Goal: Task Accomplishment & Management: Use online tool/utility

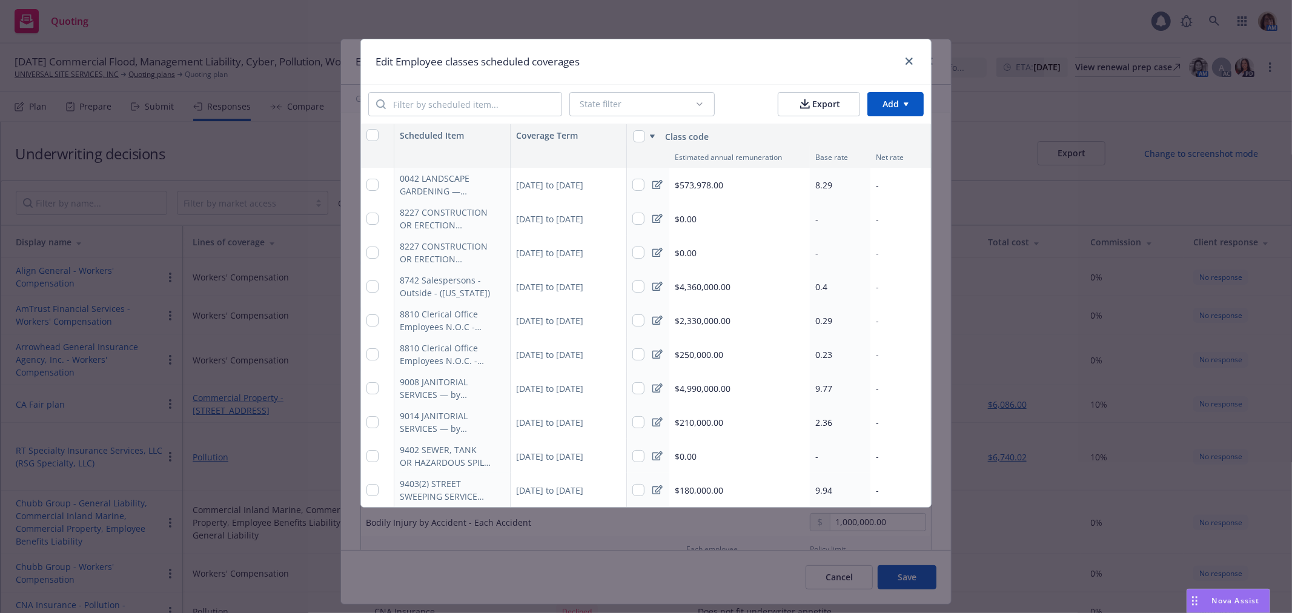
scroll to position [1077, 0]
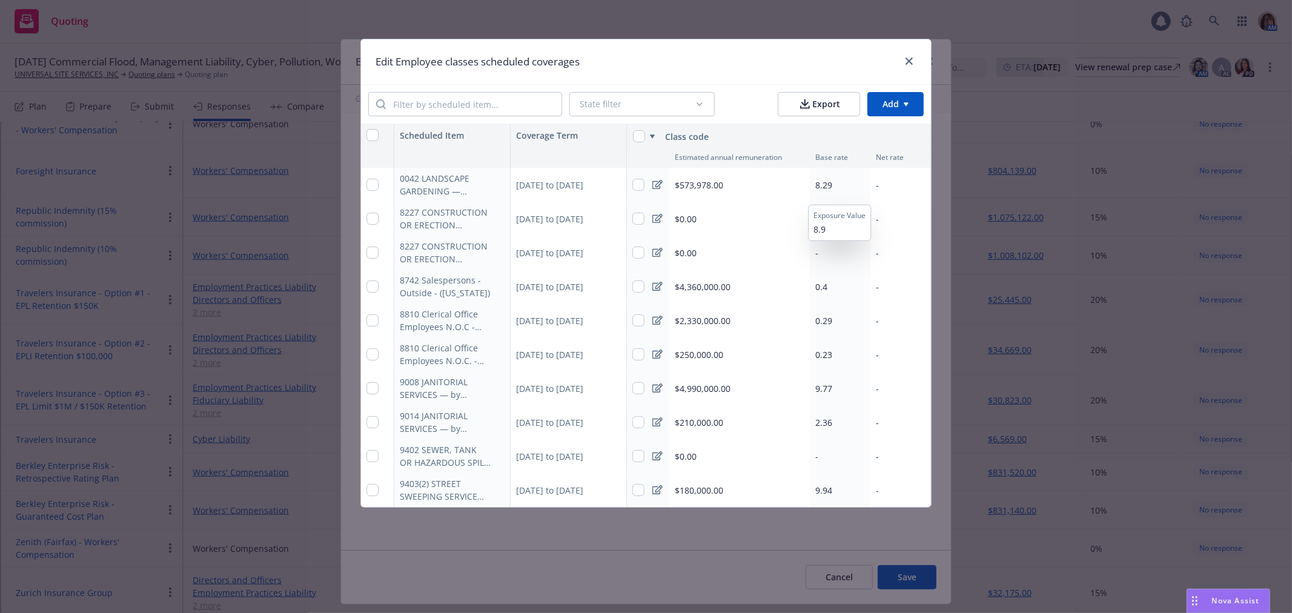
click at [820, 188] on span "8.29" at bounding box center [823, 185] width 17 height 12
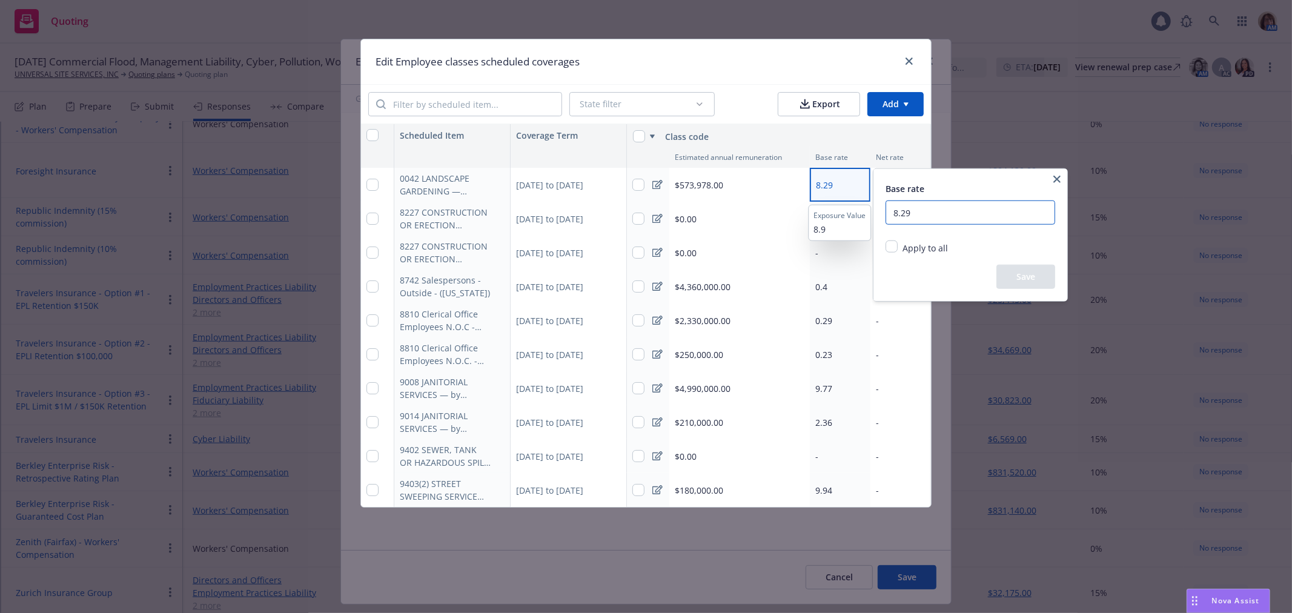
drag, startPoint x: 922, startPoint y: 216, endPoint x: 872, endPoint y: 216, distance: 50.3
click at [872, 216] on html "Quoting 1 AM [DATE] Commercial Flood, Management Liability, Cyber, Pollution, W…" at bounding box center [646, 306] width 1292 height 613
click at [923, 211] on input "8.29" at bounding box center [970, 212] width 170 height 24
type input "8.22"
click at [1030, 277] on button "Save" at bounding box center [1025, 277] width 59 height 24
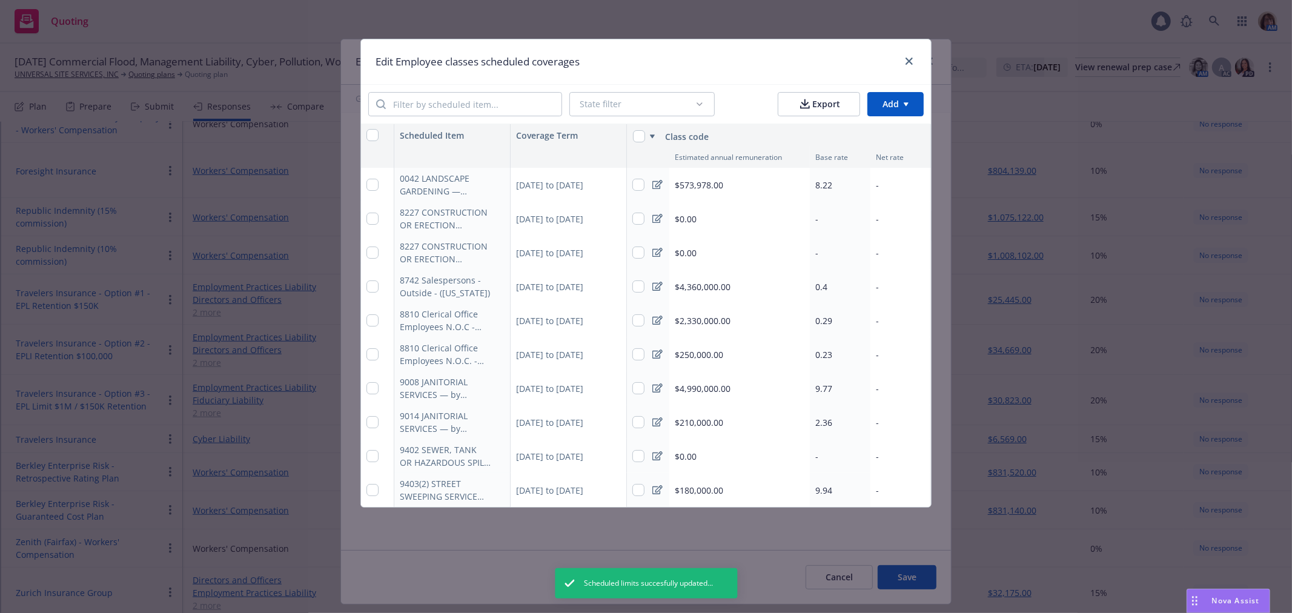
click at [704, 288] on span "$4,360,000.00" at bounding box center [703, 286] width 56 height 13
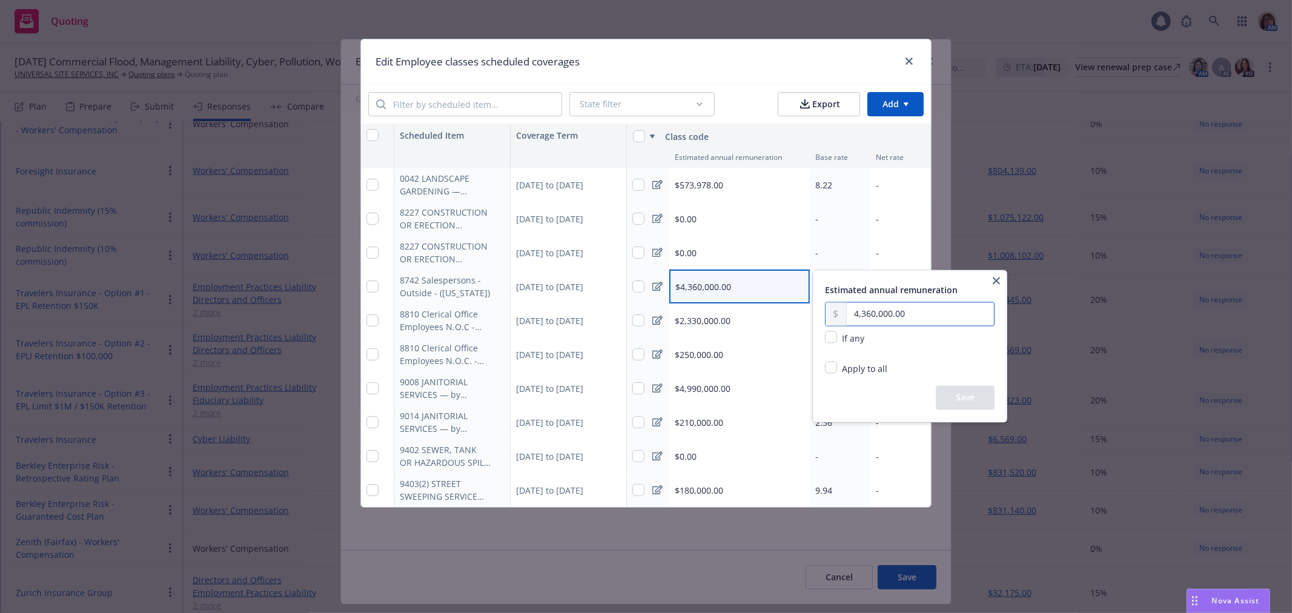
drag, startPoint x: 924, startPoint y: 307, endPoint x: 820, endPoint y: 317, distance: 104.0
click at [820, 317] on div "Estimated annual remuneration 4,360,000.00 If any Apply to all Replace existing…" at bounding box center [910, 346] width 194 height 151
type input "4,596,925.00"
click at [962, 400] on button "Save" at bounding box center [965, 398] width 59 height 24
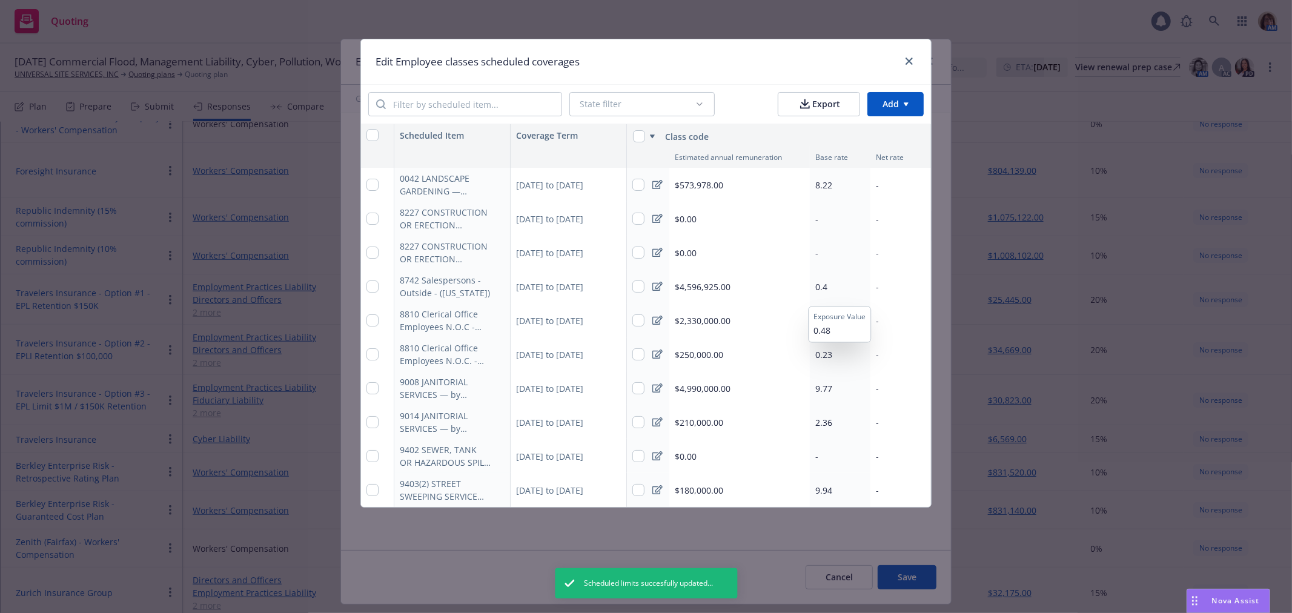
click at [820, 283] on span "0.4" at bounding box center [821, 287] width 12 height 12
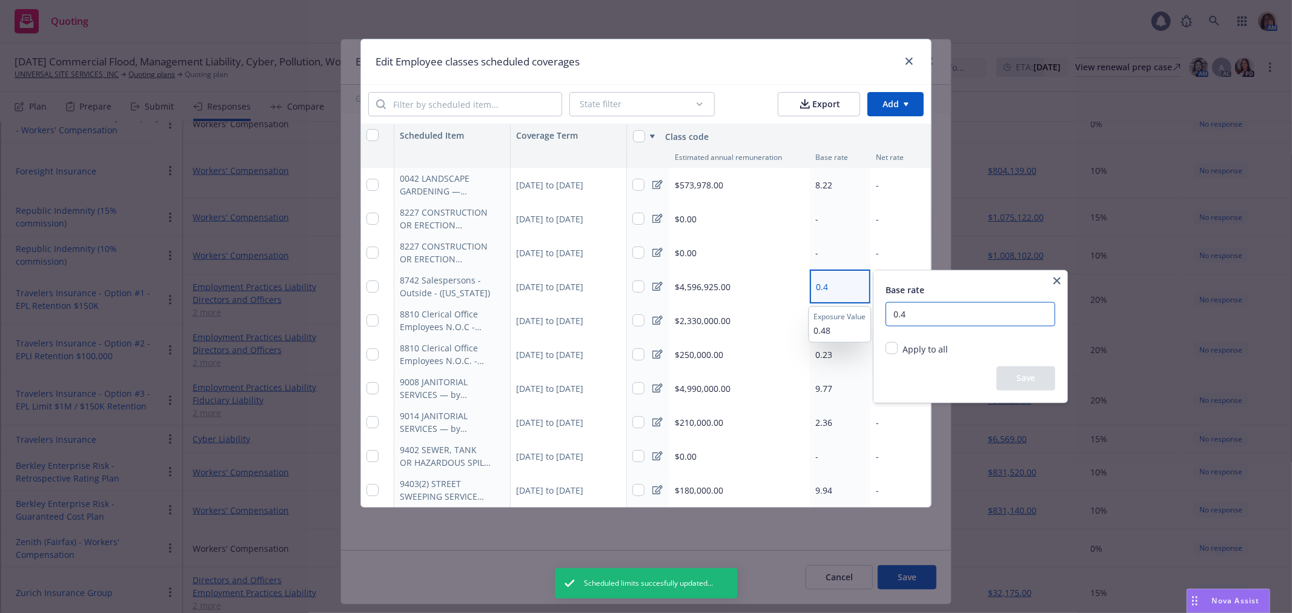
click at [916, 309] on input "0.4" at bounding box center [970, 314] width 170 height 24
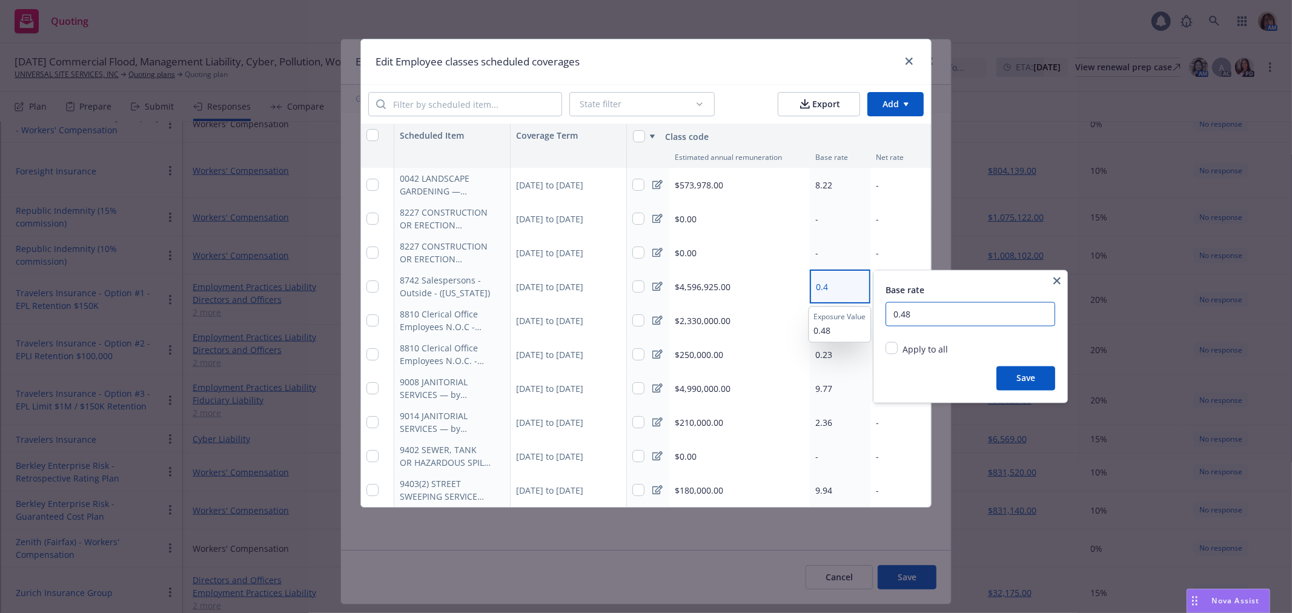
type input "0.48"
click at [1031, 377] on button "Save" at bounding box center [1025, 378] width 59 height 24
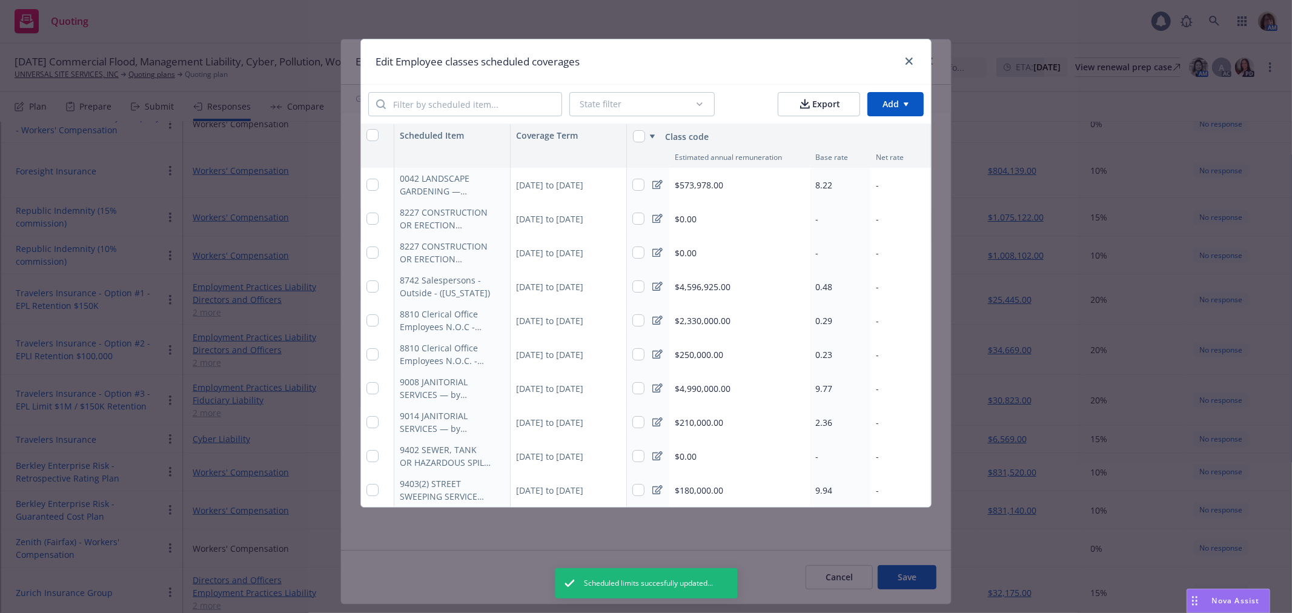
click at [688, 319] on span "$2,330,000.00" at bounding box center [703, 320] width 56 height 13
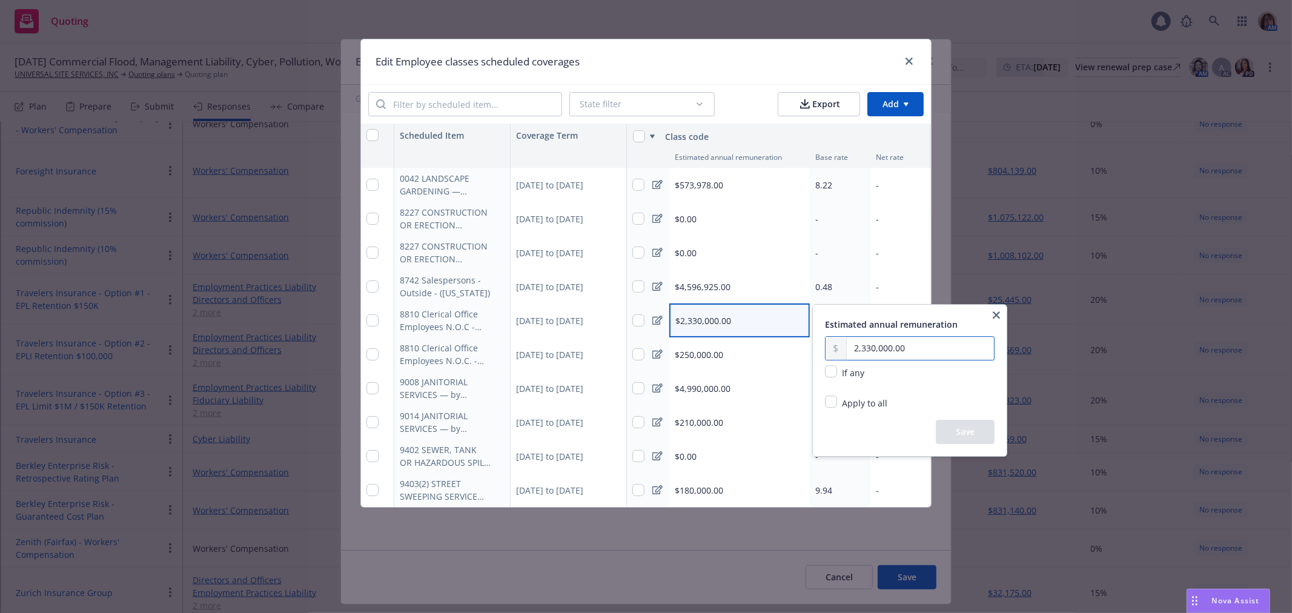
drag, startPoint x: 909, startPoint y: 346, endPoint x: 789, endPoint y: 343, distance: 120.6
click at [789, 343] on html "Quoting 1 AM [DATE] Commercial Flood, Management Liability, Cyber, Pollution, W…" at bounding box center [646, 306] width 1292 height 613
drag, startPoint x: 919, startPoint y: 354, endPoint x: 767, endPoint y: 349, distance: 152.1
click at [767, 349] on html "Quoting 1 AM [DATE] Commercial Flood, Management Liability, Cyber, Pollution, W…" at bounding box center [646, 306] width 1292 height 613
drag, startPoint x: 906, startPoint y: 345, endPoint x: 847, endPoint y: 347, distance: 59.4
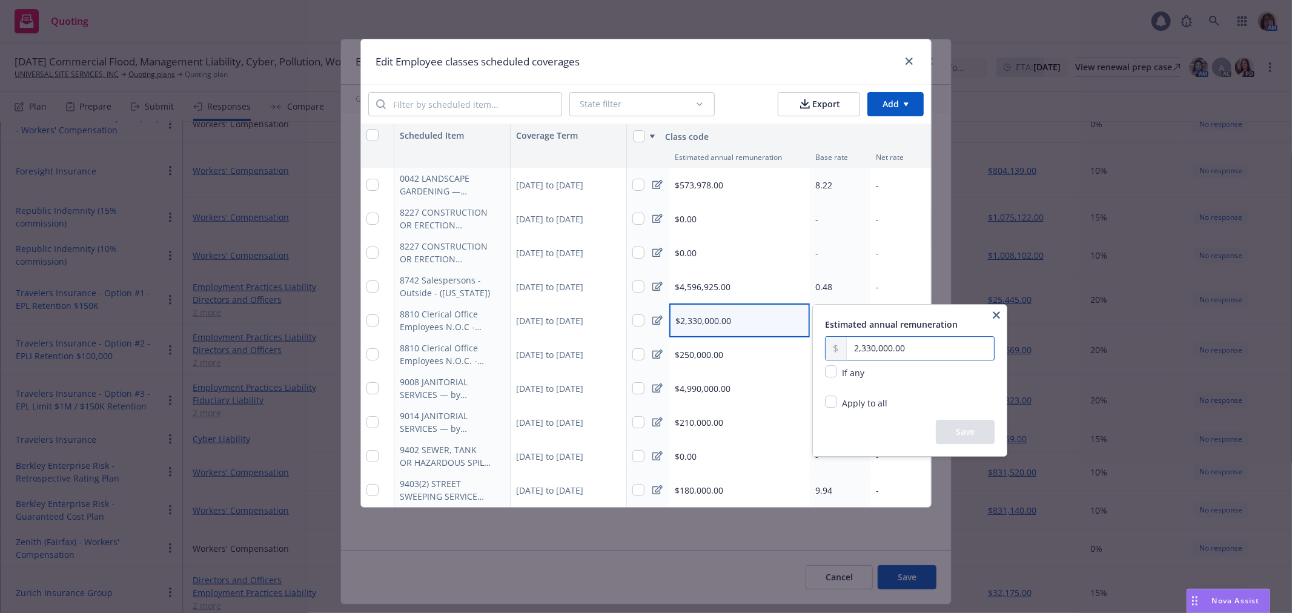
click at [847, 347] on input "2,330,000.00" at bounding box center [920, 348] width 147 height 23
type input "4,575,945.00"
click at [972, 432] on button "Save" at bounding box center [965, 432] width 59 height 24
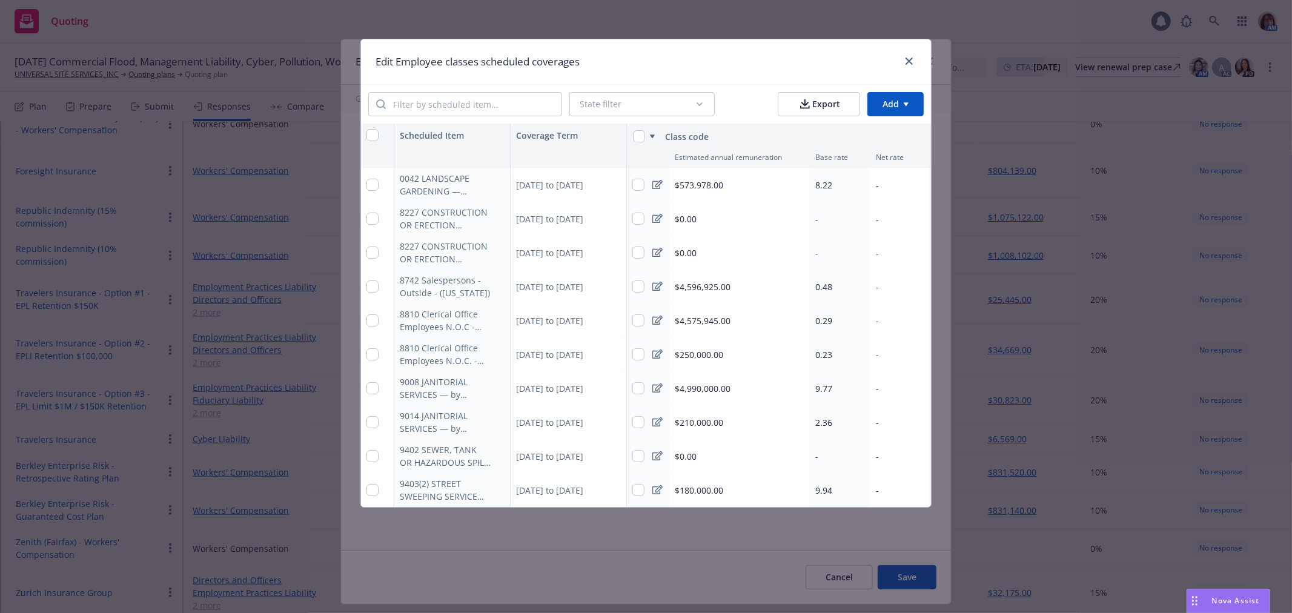
click at [691, 320] on span "$4,575,945.00" at bounding box center [703, 320] width 56 height 13
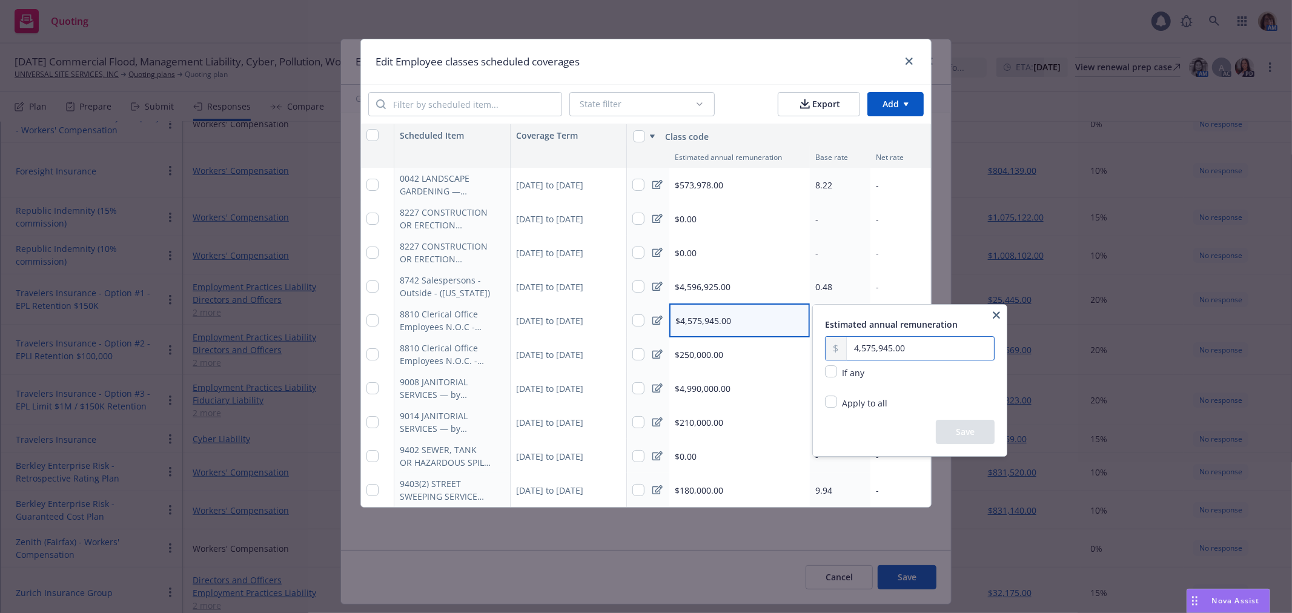
drag, startPoint x: 907, startPoint y: 347, endPoint x: 818, endPoint y: 348, distance: 89.6
click at [818, 348] on div "Estimated annual remuneration 4,575,945.00 If any Apply to all Replace existing…" at bounding box center [910, 380] width 194 height 151
click at [905, 349] on input "2,475.00" at bounding box center [920, 348] width 147 height 23
drag, startPoint x: 927, startPoint y: 342, endPoint x: 843, endPoint y: 342, distance: 84.2
click at [843, 342] on div "2,475.00" at bounding box center [910, 348] width 170 height 24
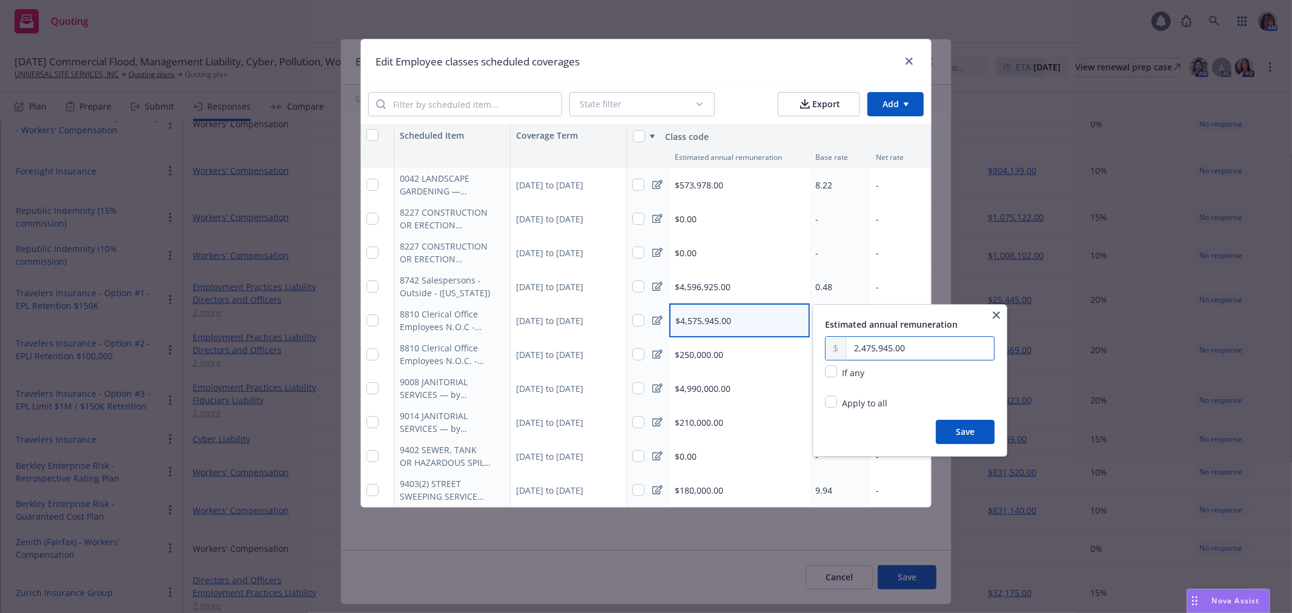
type input "2,475,945.00"
click at [967, 437] on button "Save" at bounding box center [965, 432] width 59 height 24
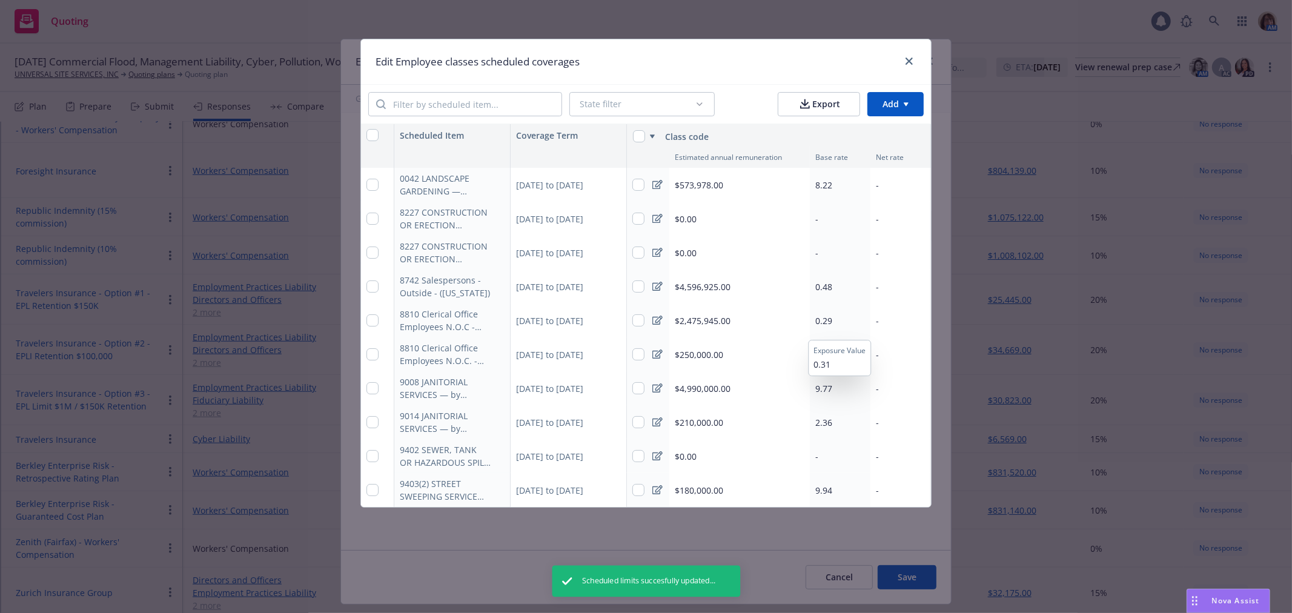
click at [829, 319] on span "0.29" at bounding box center [823, 321] width 17 height 12
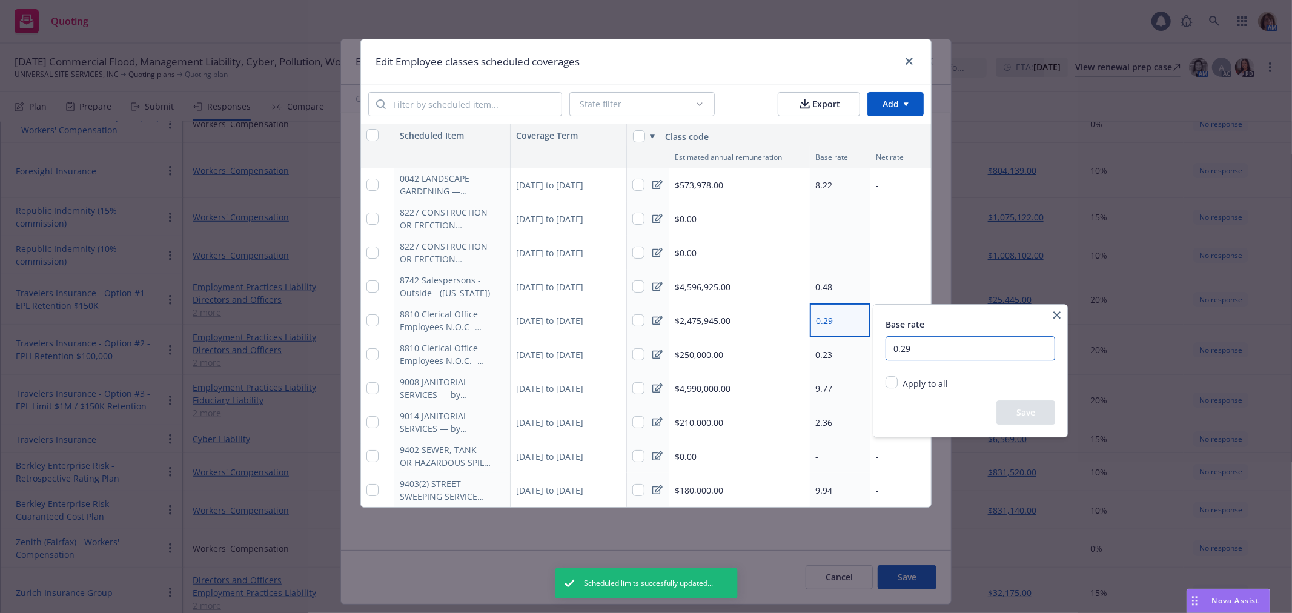
click at [922, 351] on input "0.29" at bounding box center [970, 348] width 170 height 24
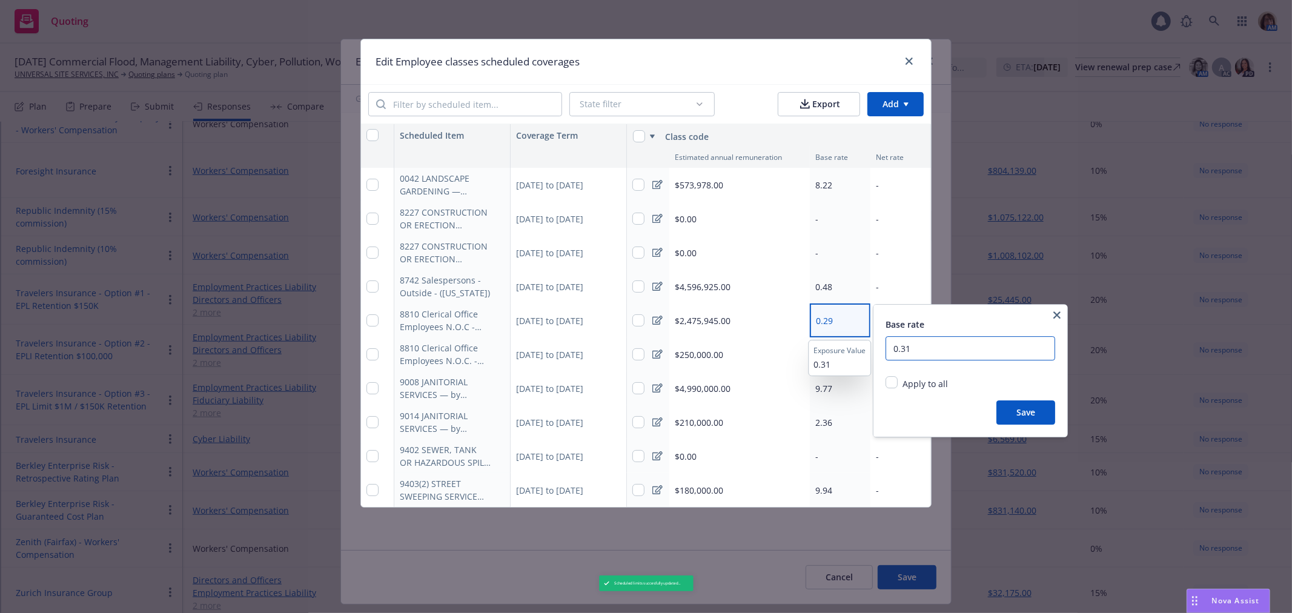
type input "0.31"
click at [1031, 413] on button "Save" at bounding box center [1025, 412] width 59 height 24
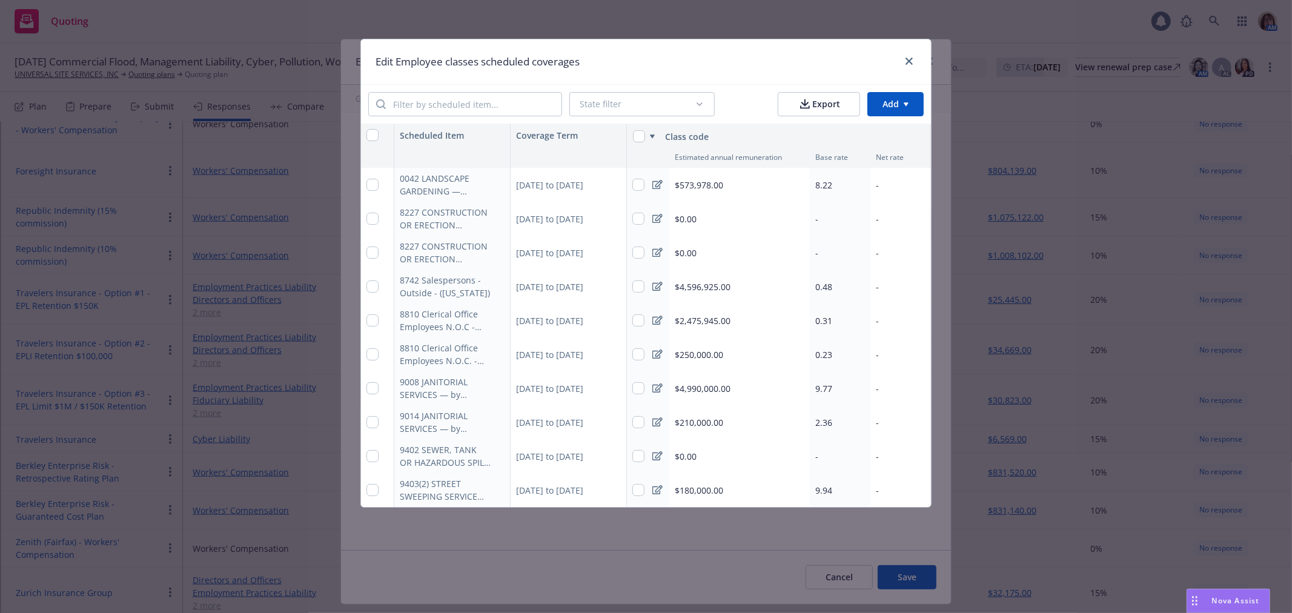
click at [701, 488] on span "$180,000.00" at bounding box center [699, 490] width 48 height 13
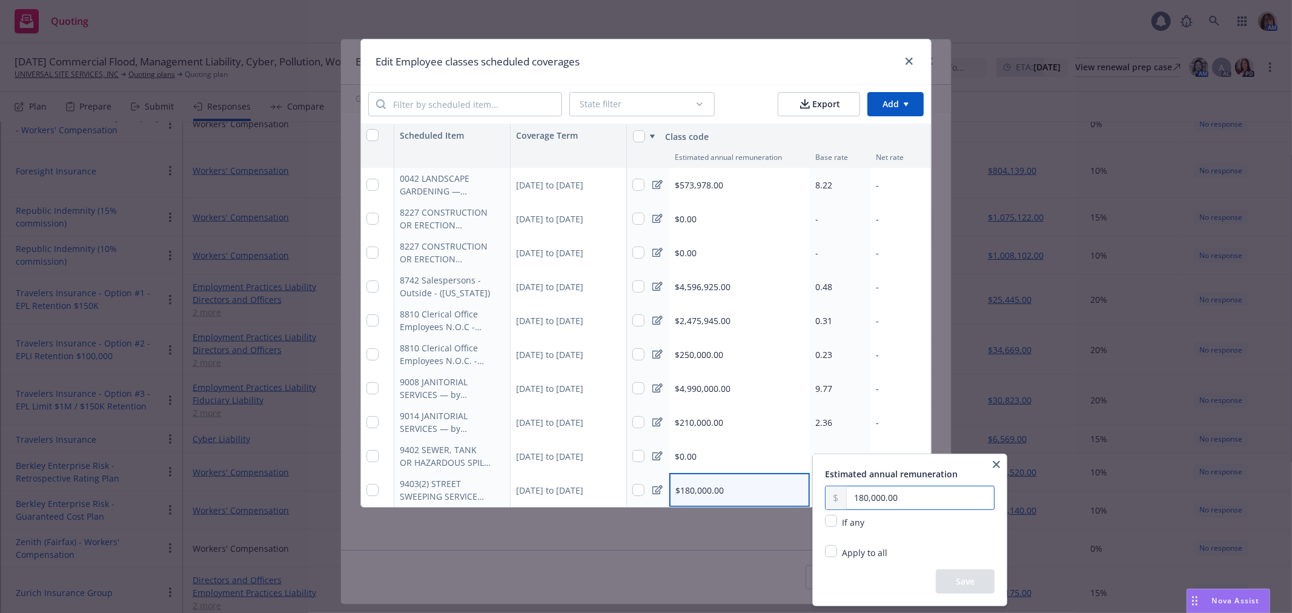
drag, startPoint x: 900, startPoint y: 491, endPoint x: 844, endPoint y: 489, distance: 56.4
click at [844, 489] on div "180,000.00" at bounding box center [910, 498] width 170 height 24
type input "161,585.00"
click at [969, 583] on button "Save" at bounding box center [965, 581] width 59 height 24
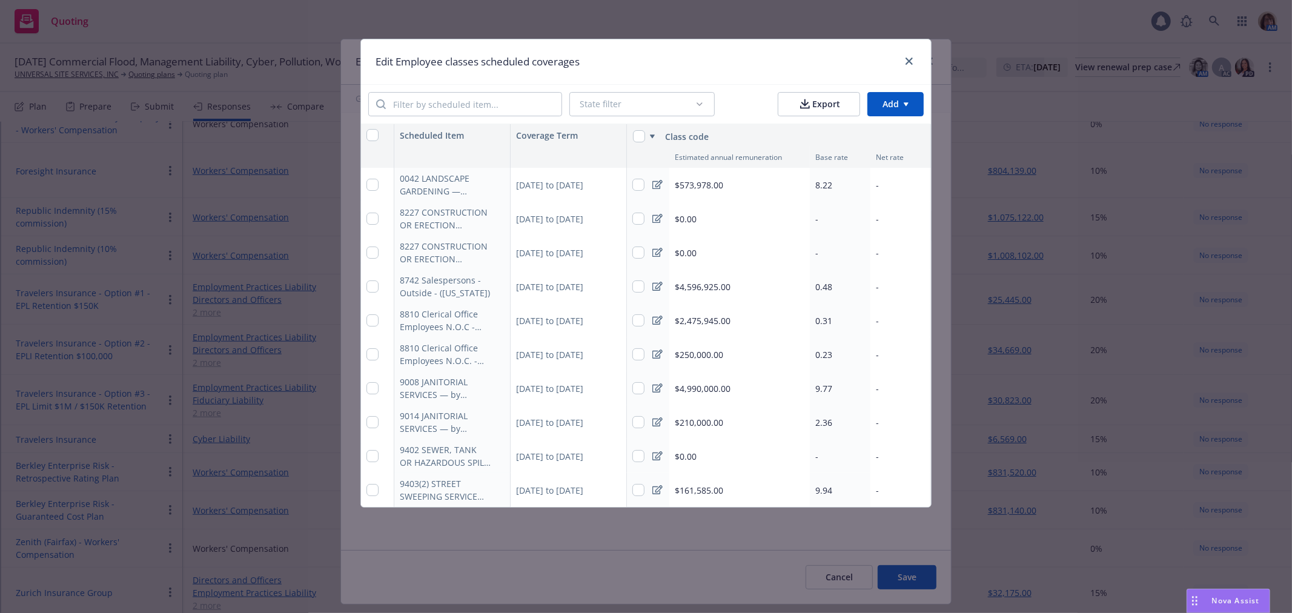
click at [694, 386] on span "$4,990,000.00" at bounding box center [703, 388] width 56 height 13
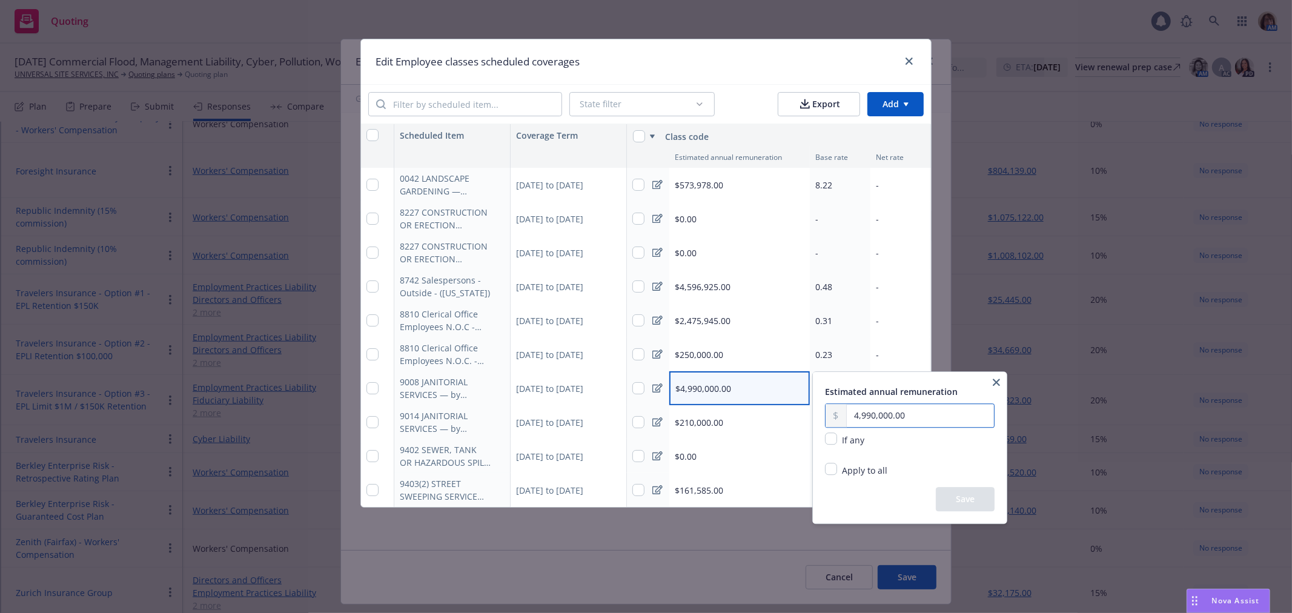
drag, startPoint x: 918, startPoint y: 415, endPoint x: 836, endPoint y: 411, distance: 81.9
click at [836, 411] on div "4,990,000.00" at bounding box center [910, 415] width 170 height 24
type input "5,198,228.00"
click at [975, 507] on button "Save" at bounding box center [965, 499] width 59 height 24
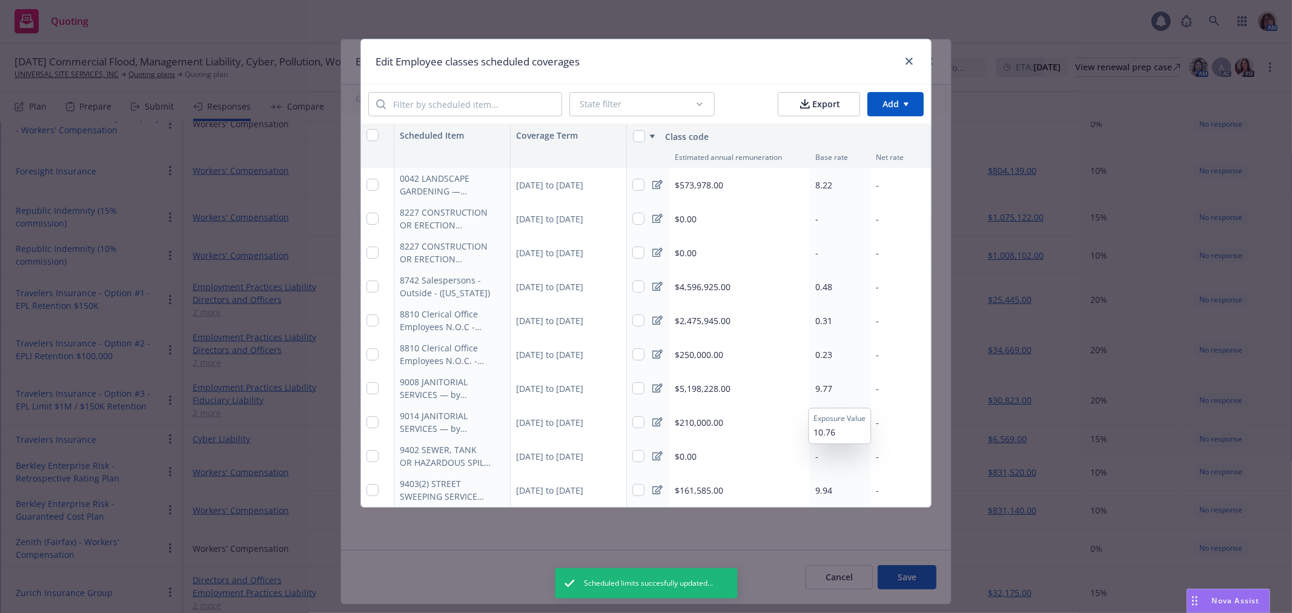
click at [822, 386] on span "9.77" at bounding box center [823, 389] width 17 height 12
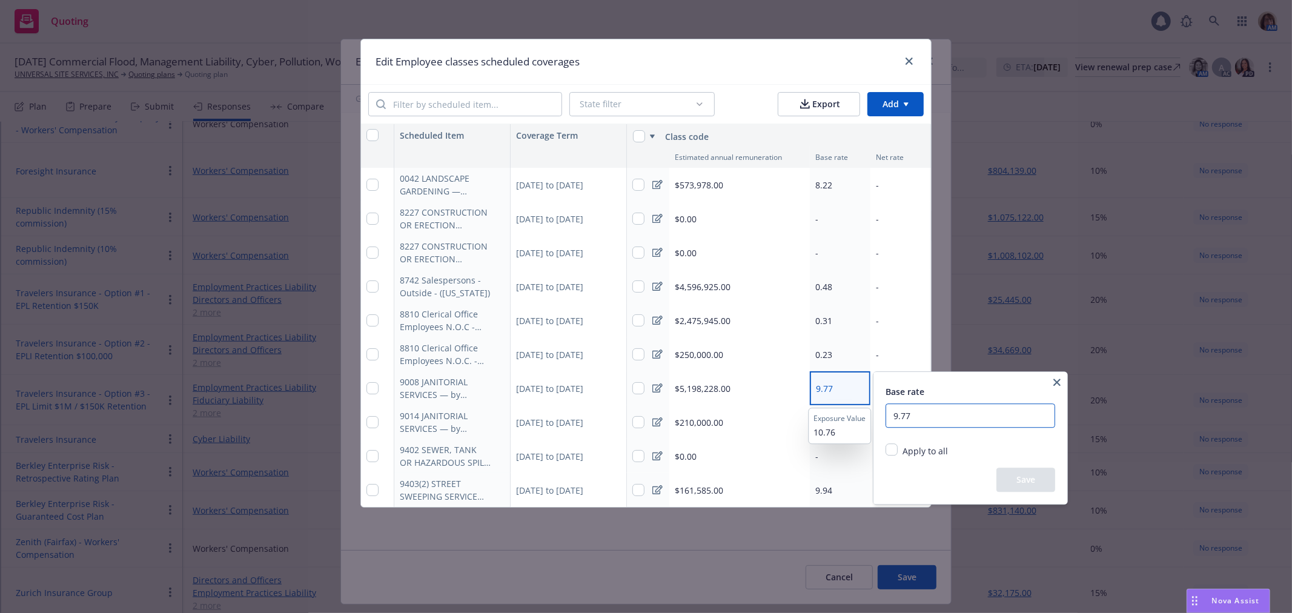
click at [928, 414] on input "9.77" at bounding box center [970, 415] width 170 height 24
drag, startPoint x: 922, startPoint y: 415, endPoint x: 886, endPoint y: 415, distance: 35.7
click at [886, 415] on input "9.77" at bounding box center [970, 415] width 170 height 24
type input "10.96"
click at [1021, 475] on button "Save" at bounding box center [1025, 480] width 59 height 24
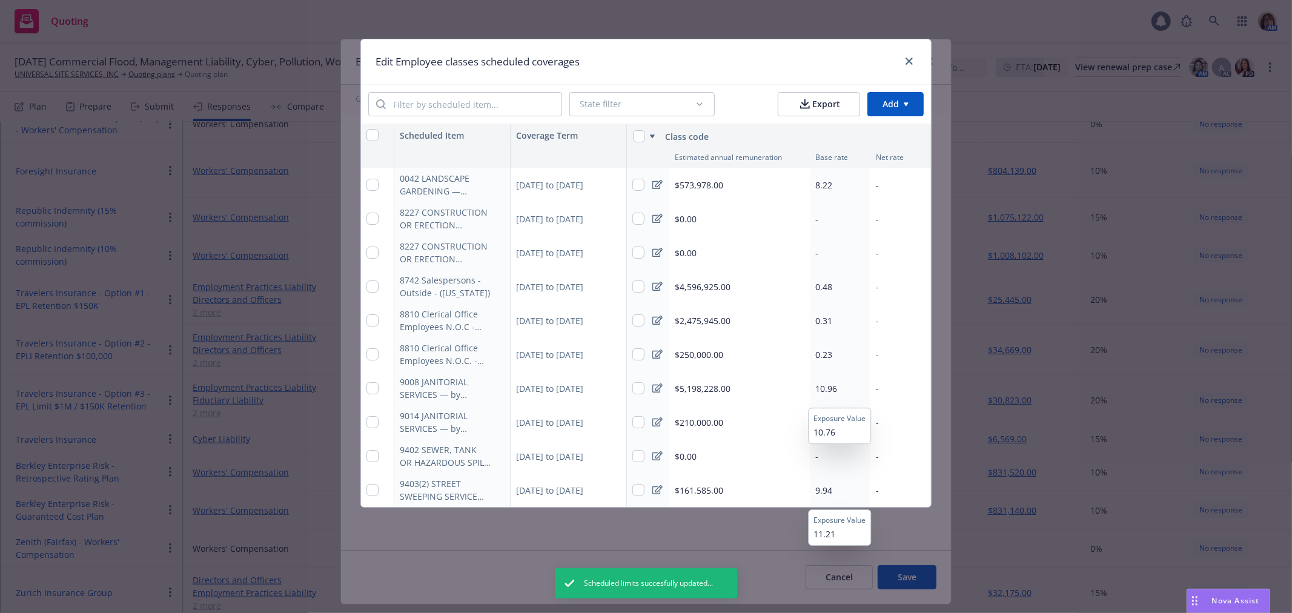
click at [825, 487] on span "9.94" at bounding box center [823, 491] width 17 height 12
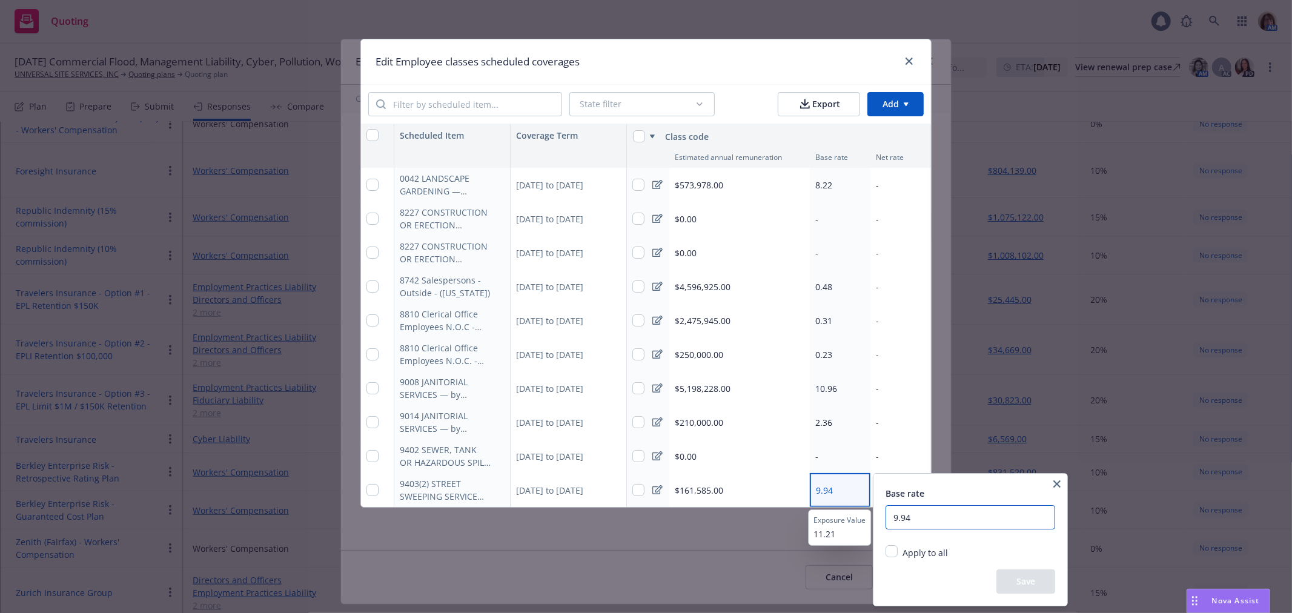
drag, startPoint x: 925, startPoint y: 519, endPoint x: 879, endPoint y: 531, distance: 47.4
click at [879, 531] on div "Base rate 9.94 Apply to all Replace existing and empty values Replace only exis…" at bounding box center [970, 540] width 194 height 132
type input "10.88"
click at [1031, 584] on button "Save" at bounding box center [1025, 581] width 59 height 24
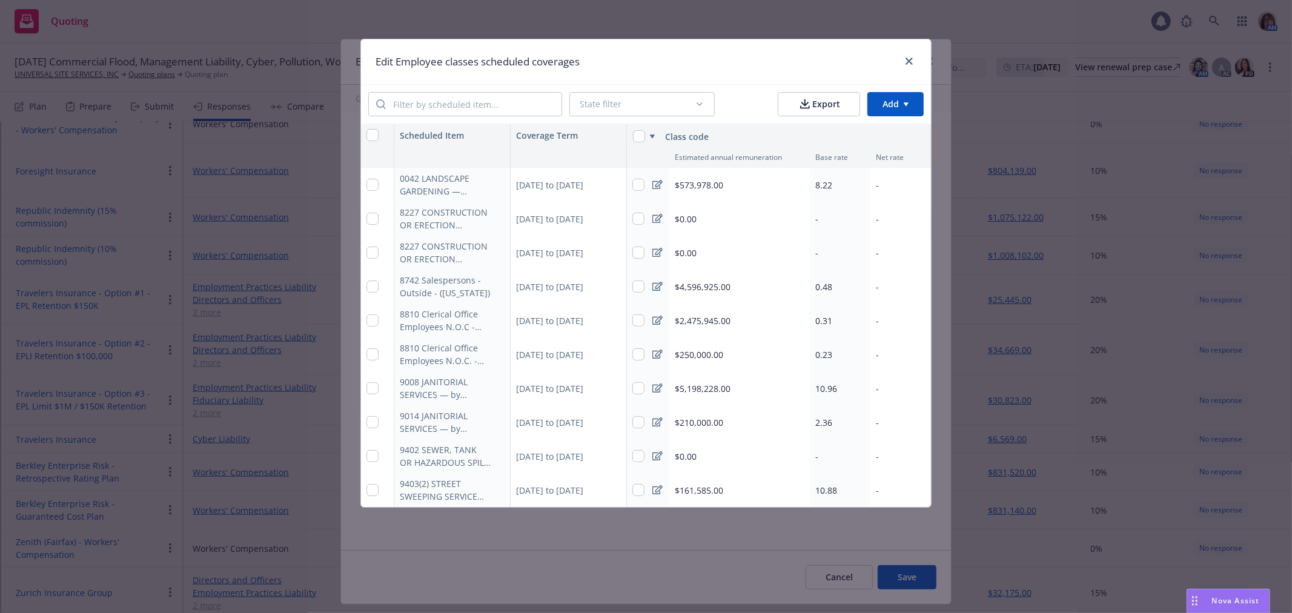
click at [697, 422] on span "$210,000.00" at bounding box center [699, 422] width 48 height 13
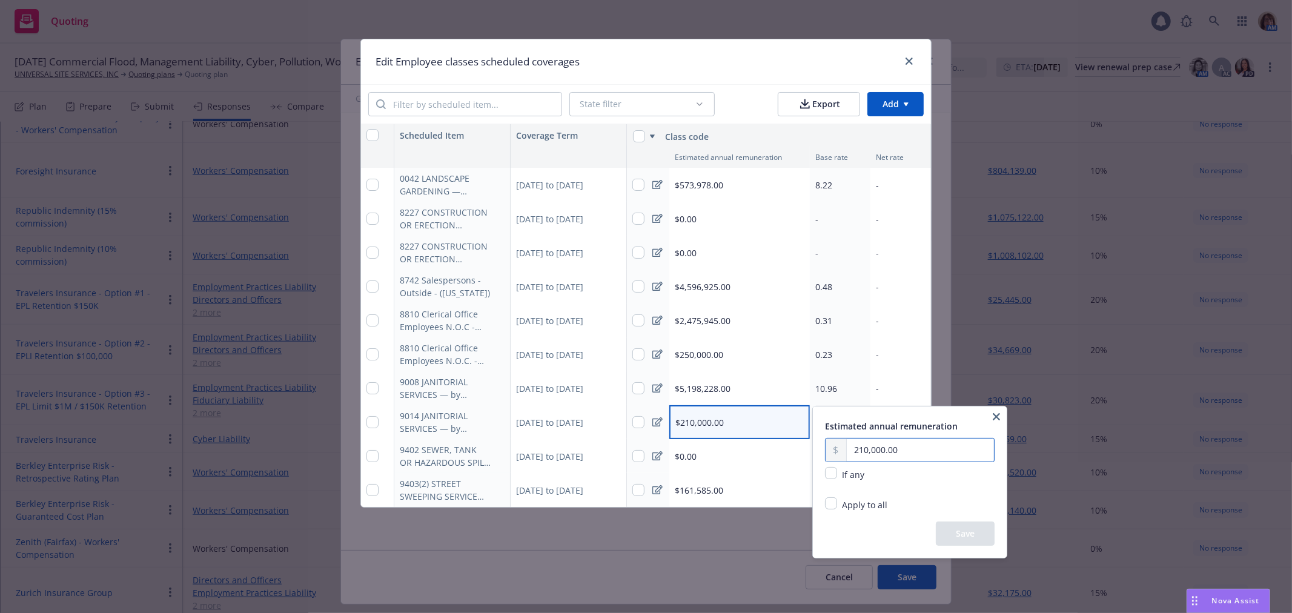
drag, startPoint x: 905, startPoint y: 446, endPoint x: 845, endPoint y: 454, distance: 61.1
click at [845, 454] on div "210,000.00" at bounding box center [910, 450] width 170 height 24
type input "177,454.00"
click at [965, 545] on button "Save" at bounding box center [965, 533] width 59 height 24
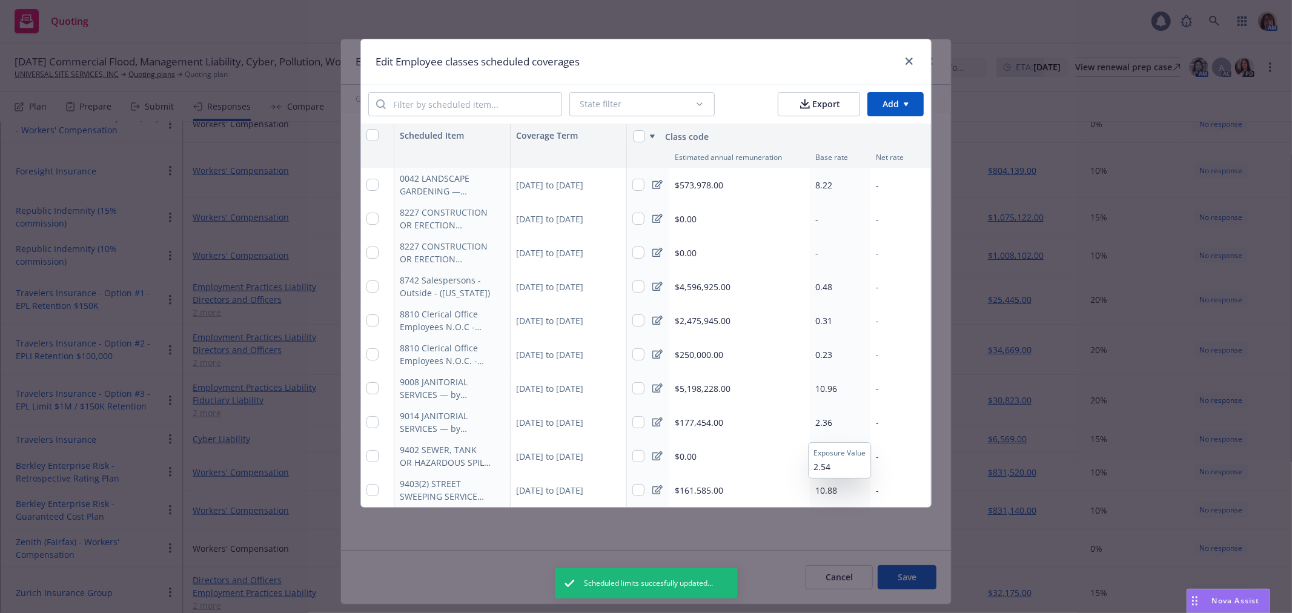
click at [826, 422] on span "2.36" at bounding box center [823, 423] width 17 height 12
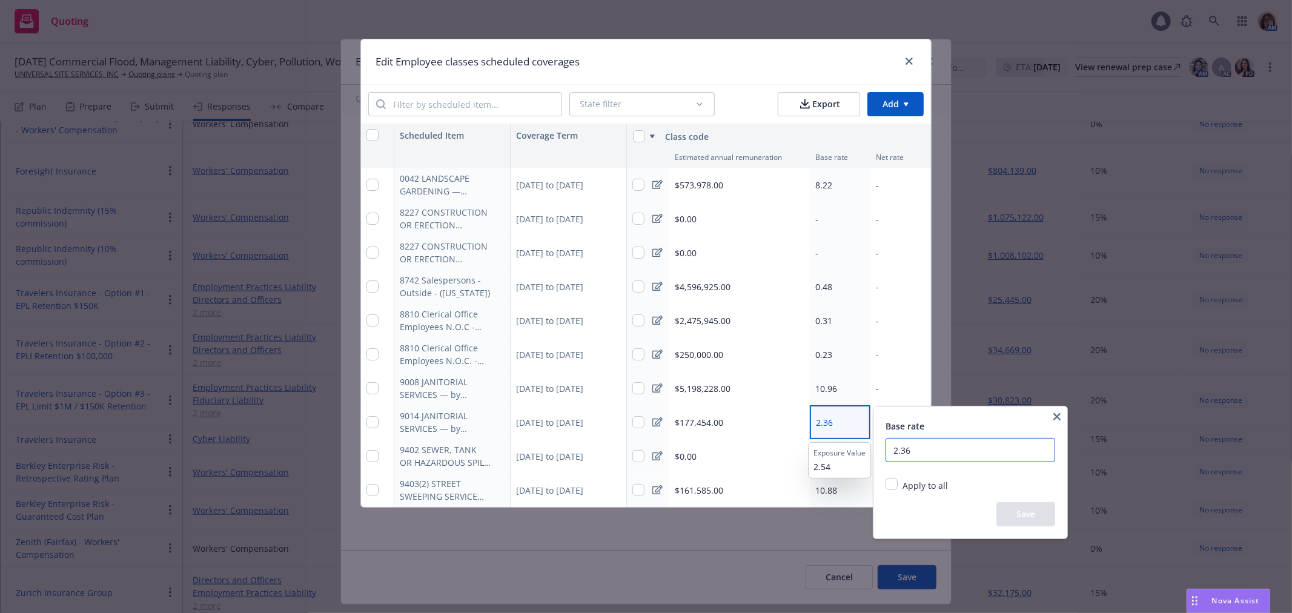
drag, startPoint x: 912, startPoint y: 454, endPoint x: 887, endPoint y: 457, distance: 25.0
click at [887, 457] on input "2.36" at bounding box center [970, 450] width 170 height 24
type input "1.81"
click at [1036, 518] on button "Save" at bounding box center [1025, 514] width 59 height 24
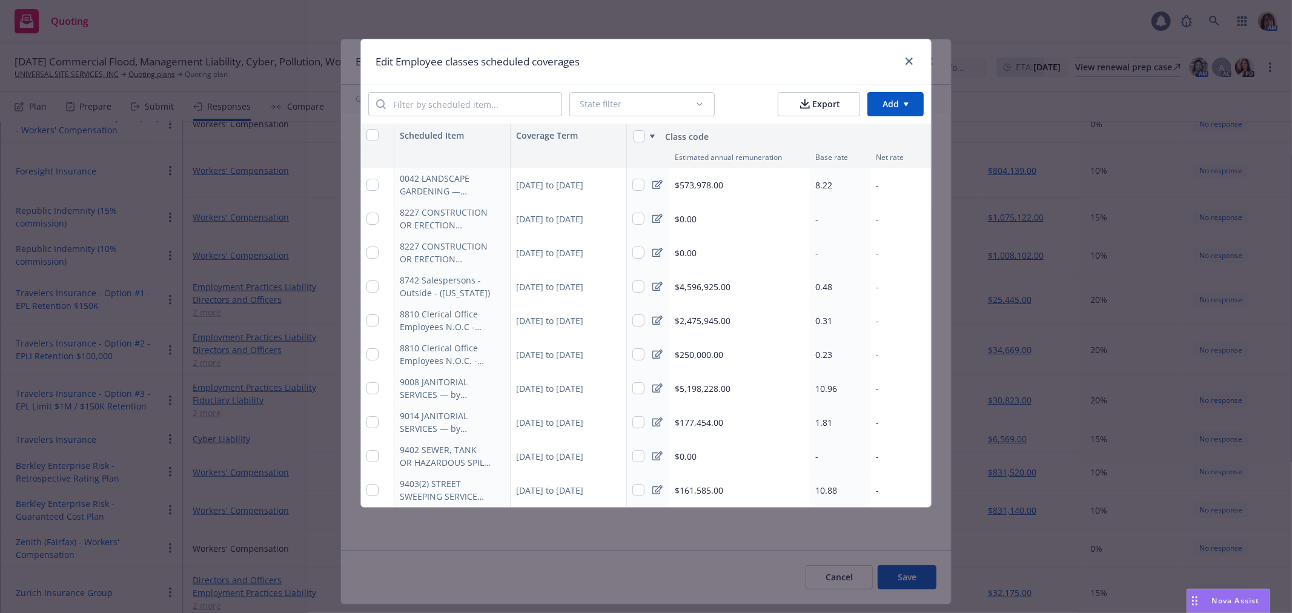
click at [703, 350] on span "$250,000.00" at bounding box center [699, 354] width 48 height 13
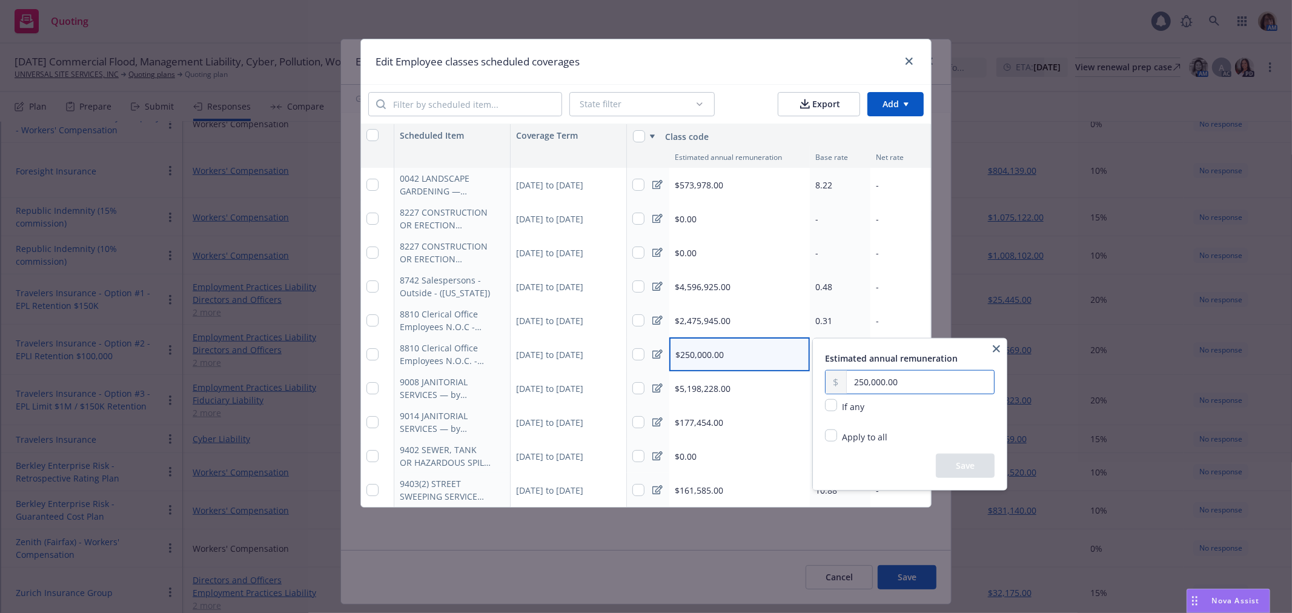
drag, startPoint x: 903, startPoint y: 378, endPoint x: 848, endPoint y: 374, distance: 55.2
click at [848, 374] on input "250,000.00" at bounding box center [920, 382] width 147 height 23
type input "158,827.00"
click at [966, 463] on button "Save" at bounding box center [965, 466] width 59 height 24
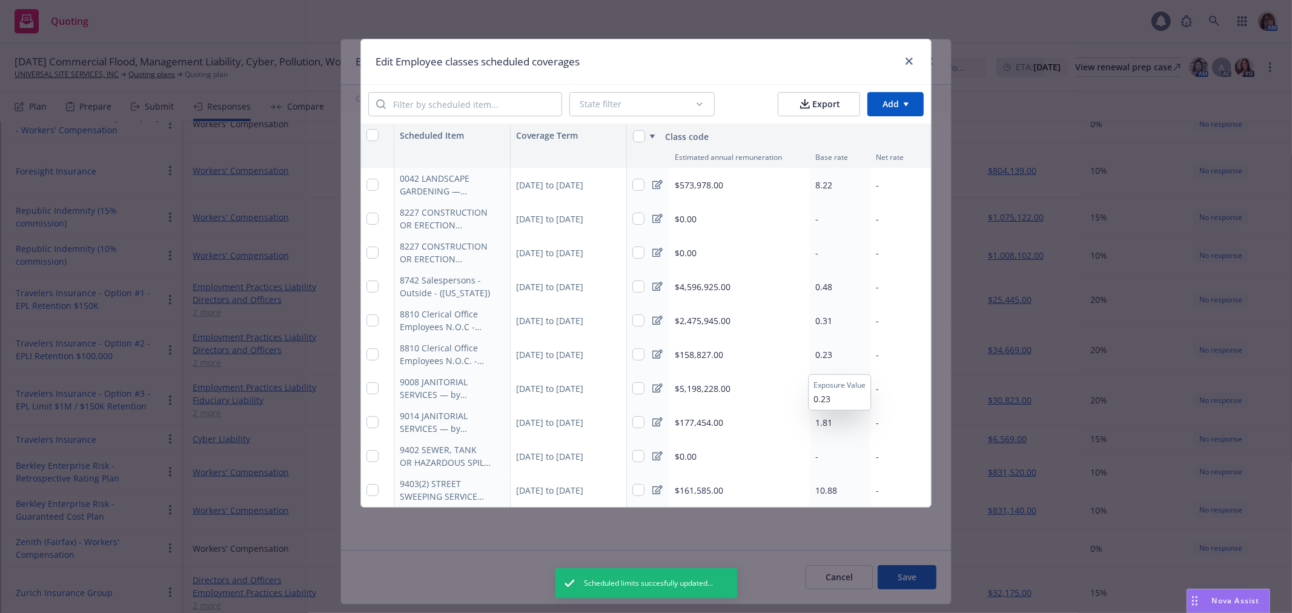
click at [822, 353] on span "0.23" at bounding box center [823, 355] width 17 height 12
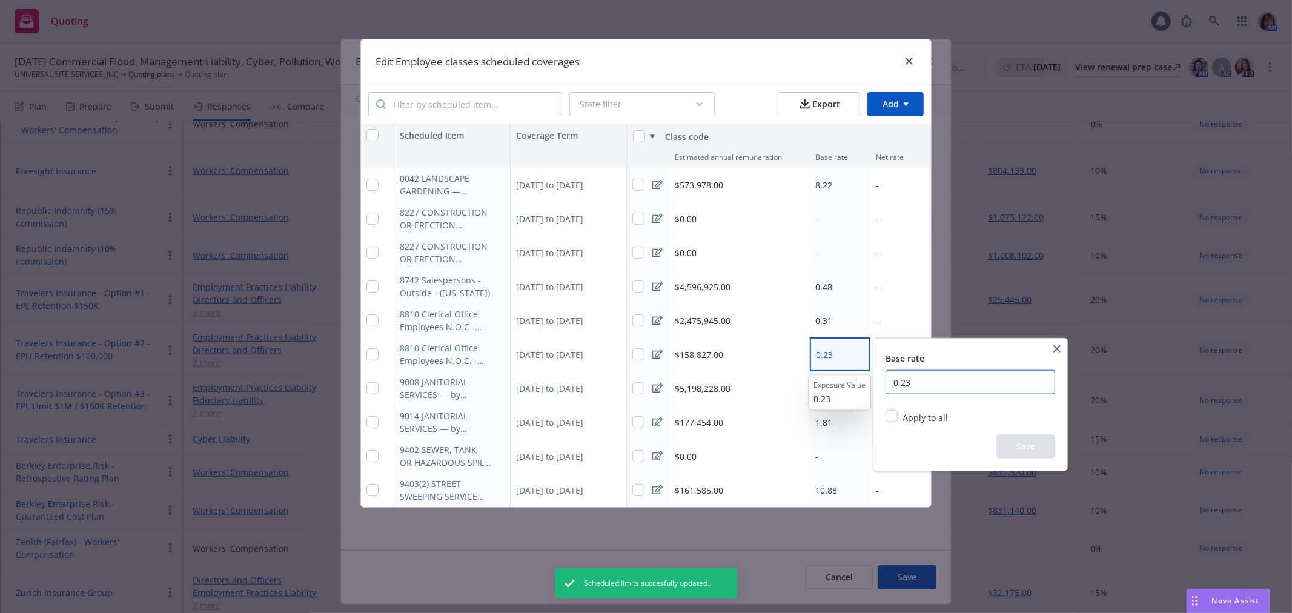
click at [913, 383] on input "0.23" at bounding box center [970, 382] width 170 height 24
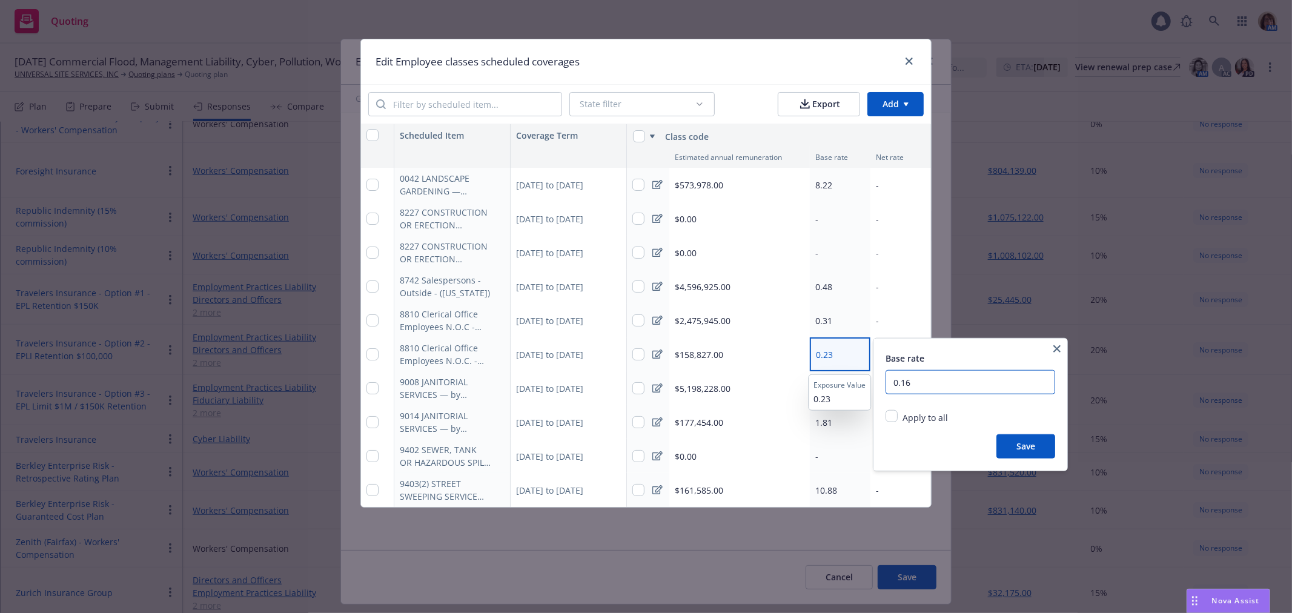
type input "0.16"
click at [1031, 440] on button "Save" at bounding box center [1025, 446] width 59 height 24
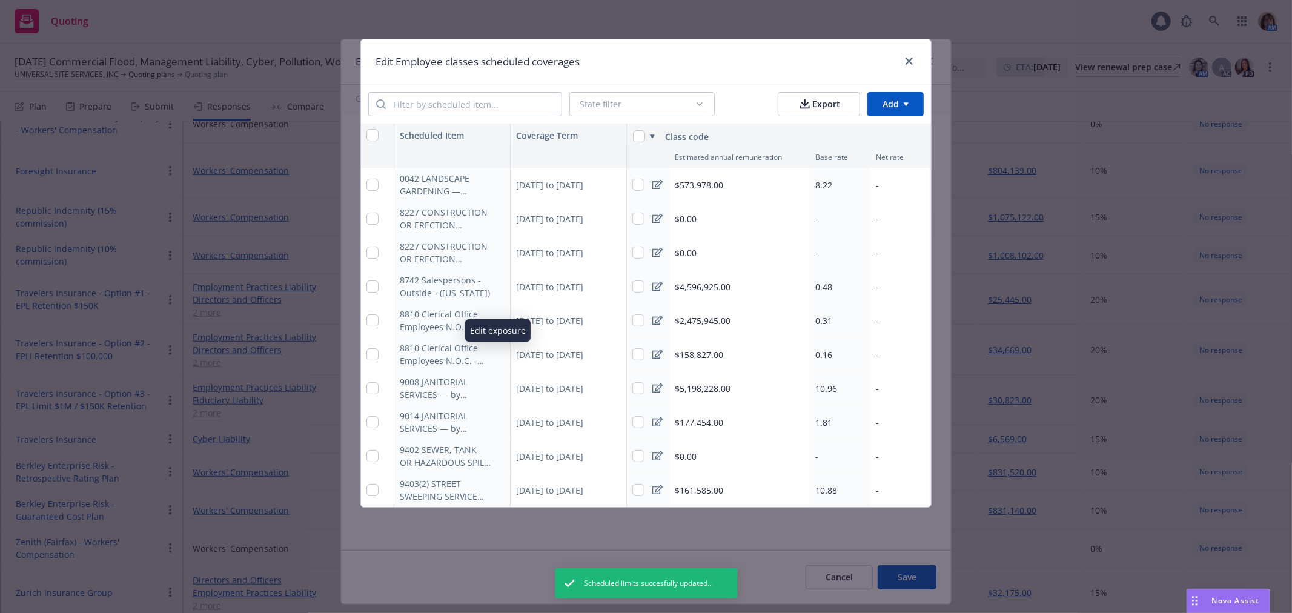
click at [499, 354] on icon "button" at bounding box center [497, 355] width 6 height 6
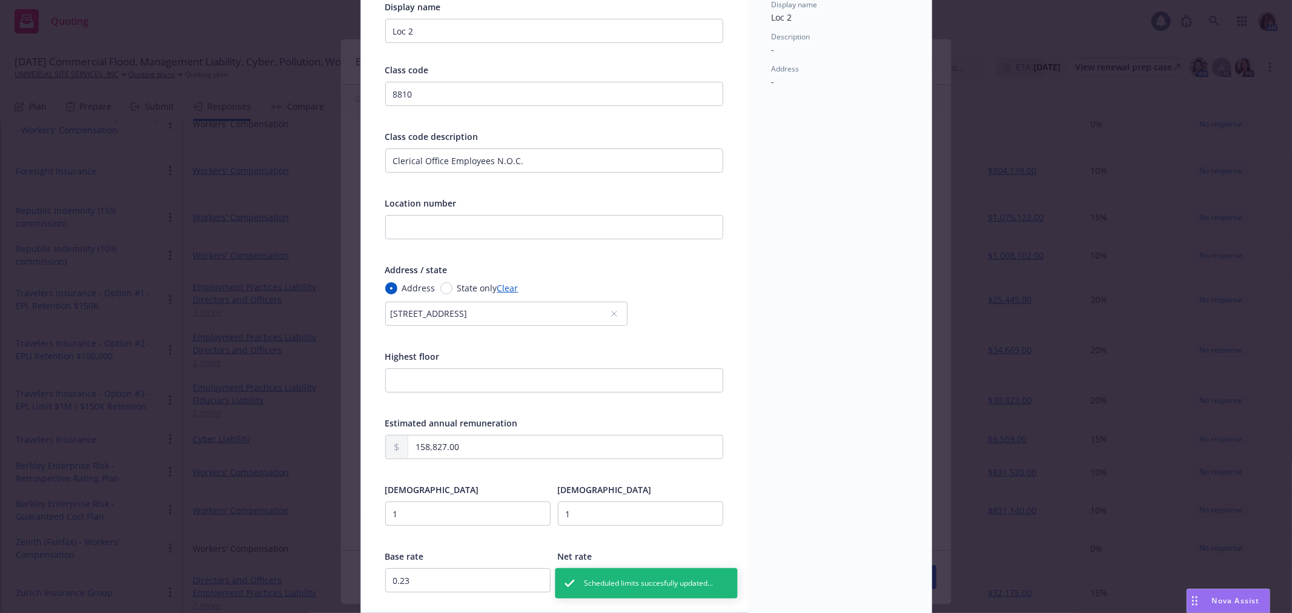
scroll to position [171, 0]
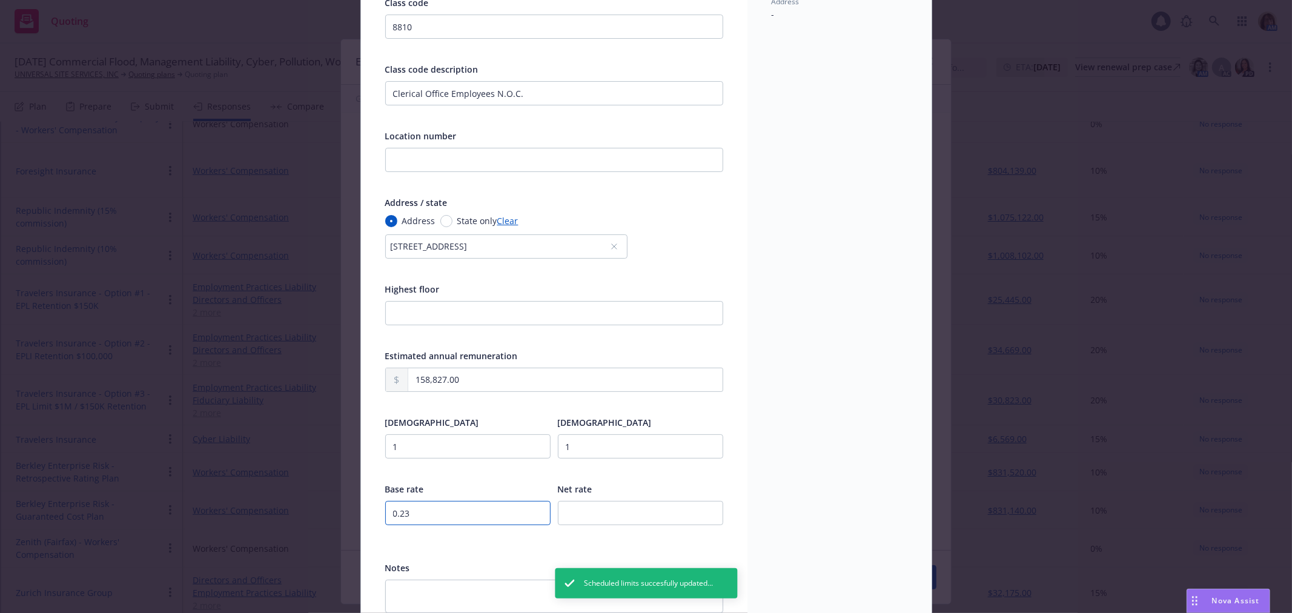
click at [408, 517] on input "0.23" at bounding box center [467, 513] width 165 height 24
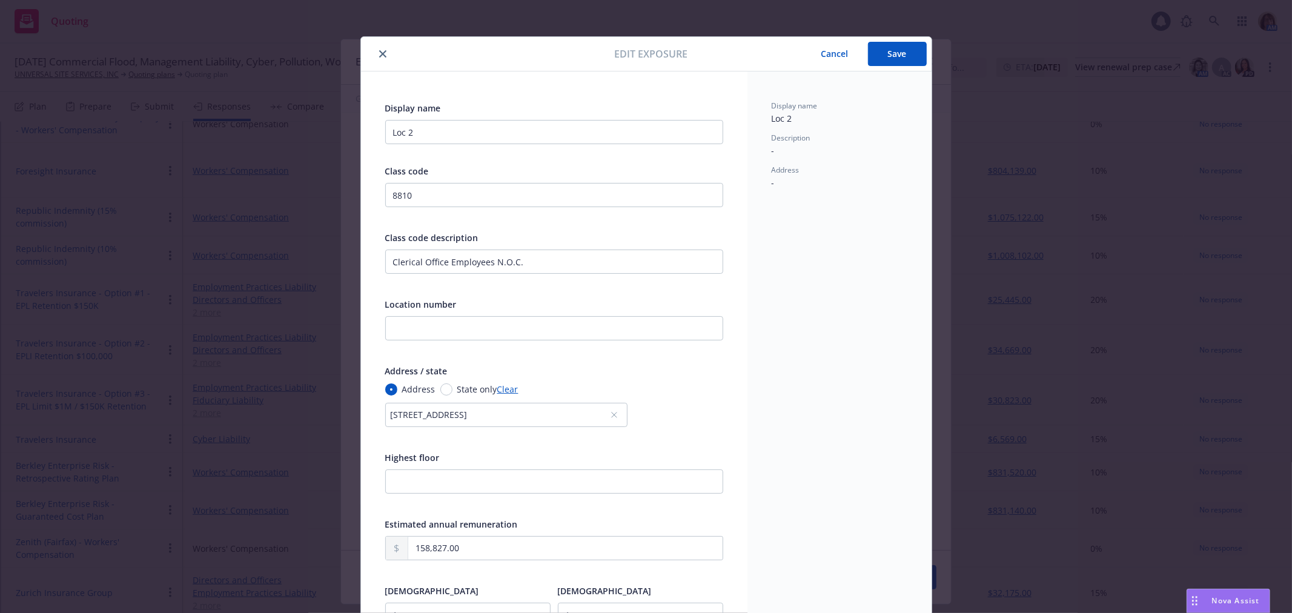
scroll to position [0, 0]
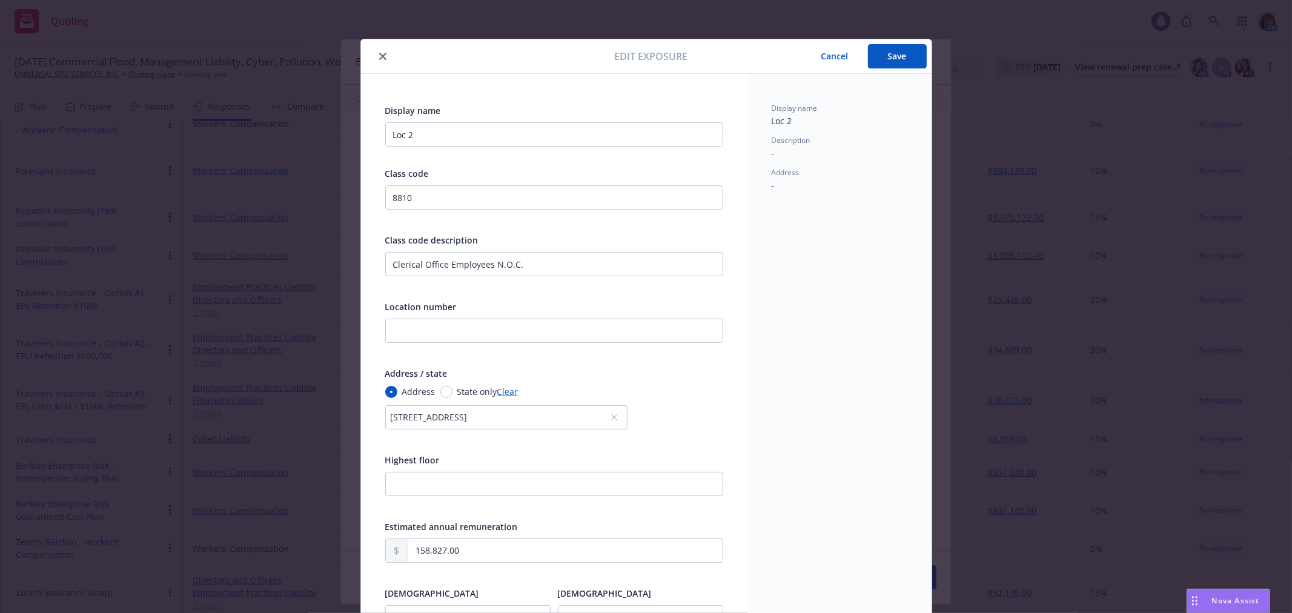
type input "0.16"
click at [893, 58] on button "Save" at bounding box center [897, 56] width 59 height 24
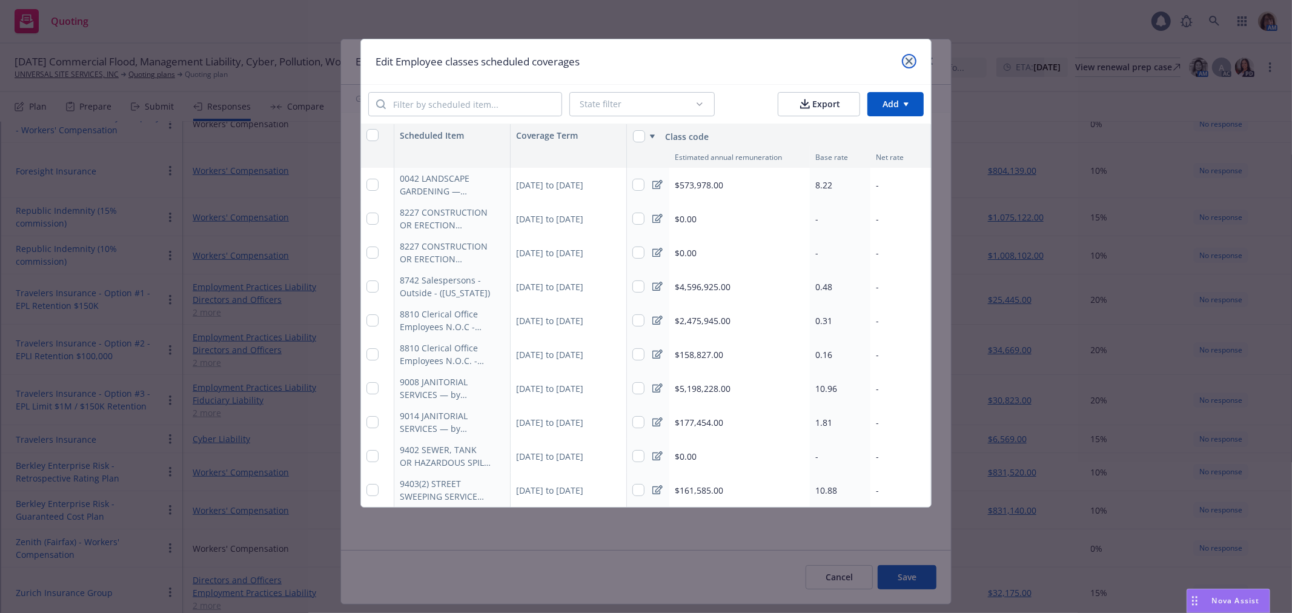
click at [909, 55] on link "close" at bounding box center [909, 61] width 15 height 15
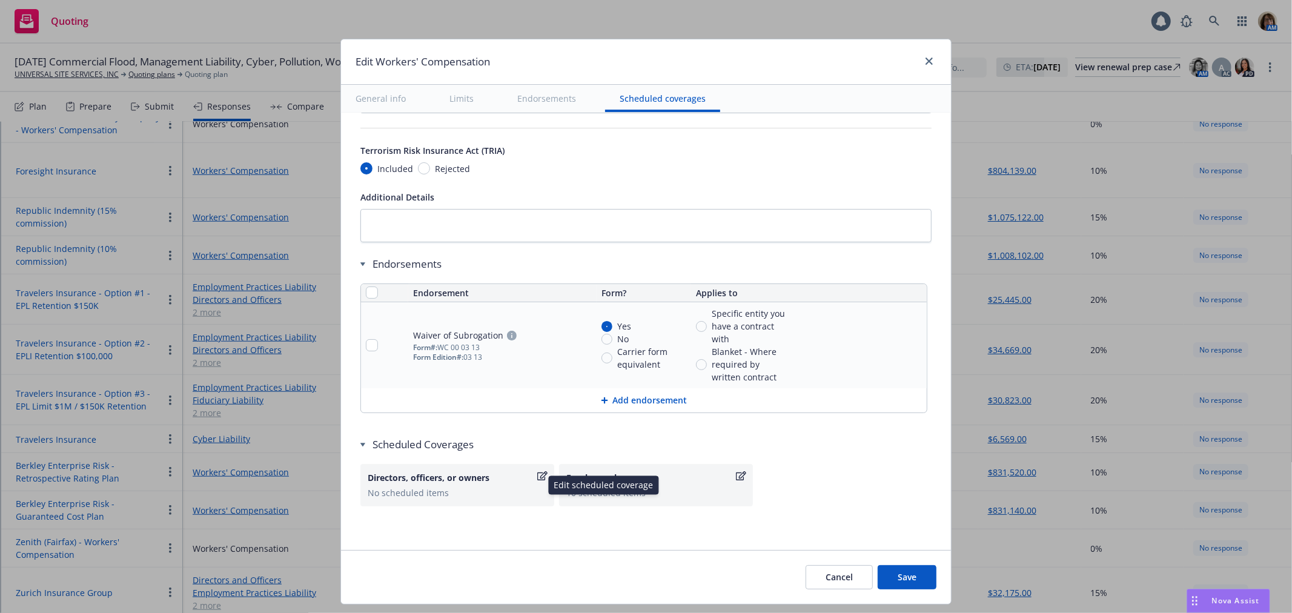
click at [537, 477] on icon "button" at bounding box center [542, 475] width 10 height 9
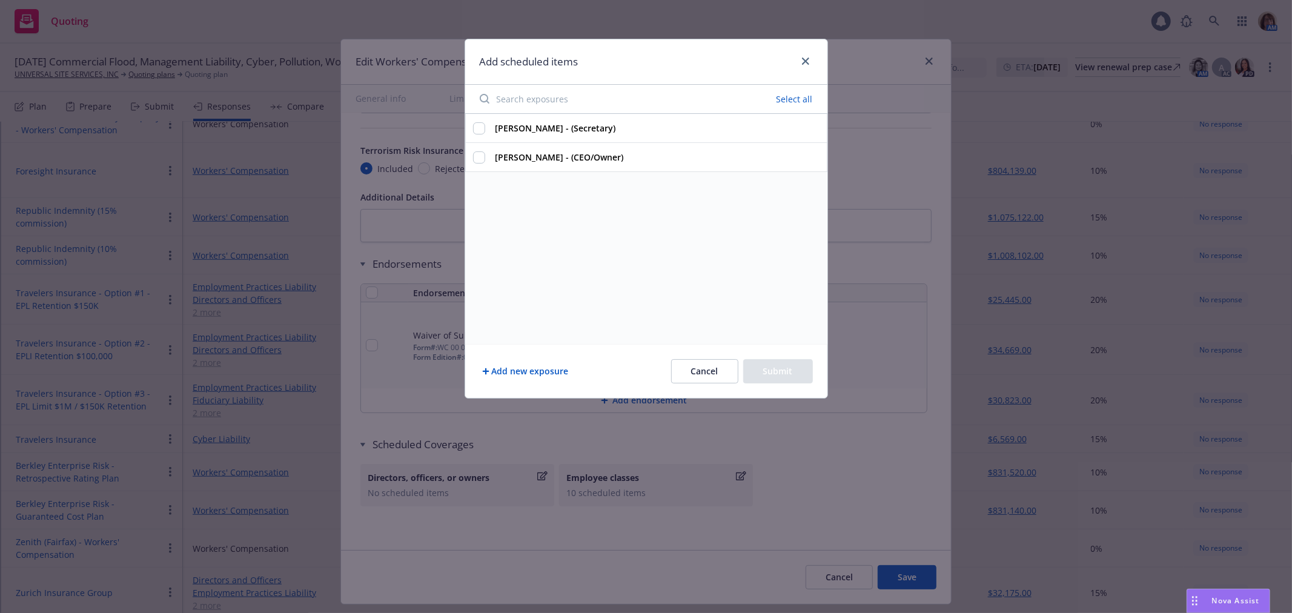
click at [803, 97] on button "Select all" at bounding box center [794, 99] width 51 height 17
checkbox input "true"
click at [779, 374] on button "Submit" at bounding box center [778, 371] width 70 height 24
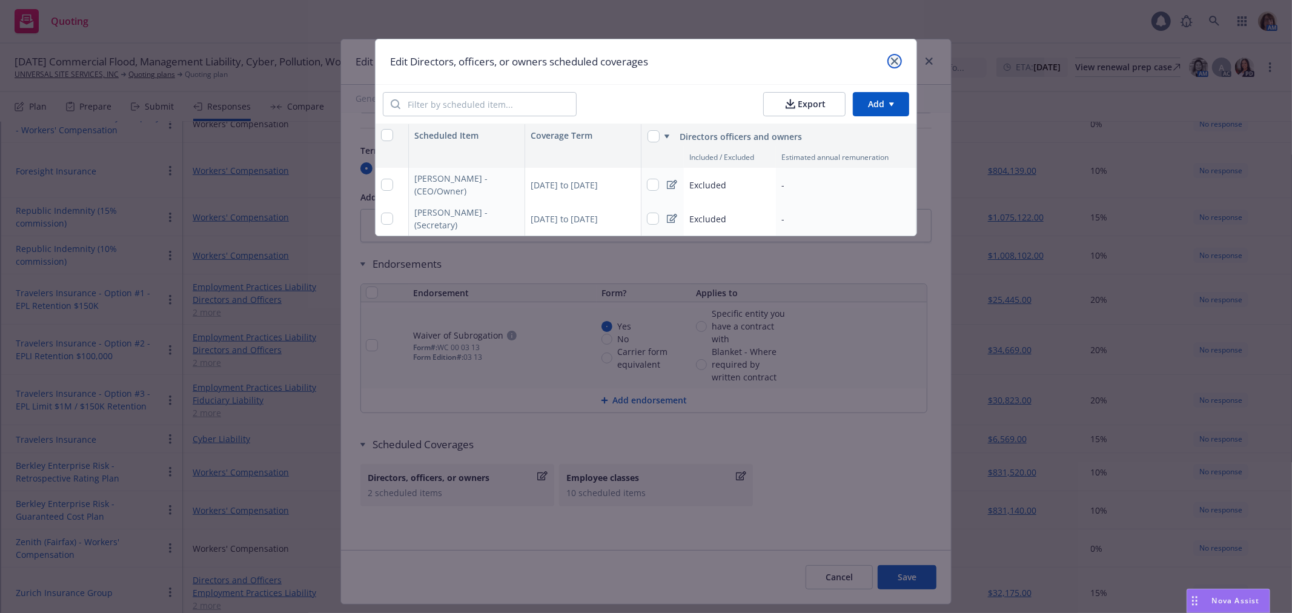
click at [893, 61] on icon "close" at bounding box center [894, 61] width 7 height 7
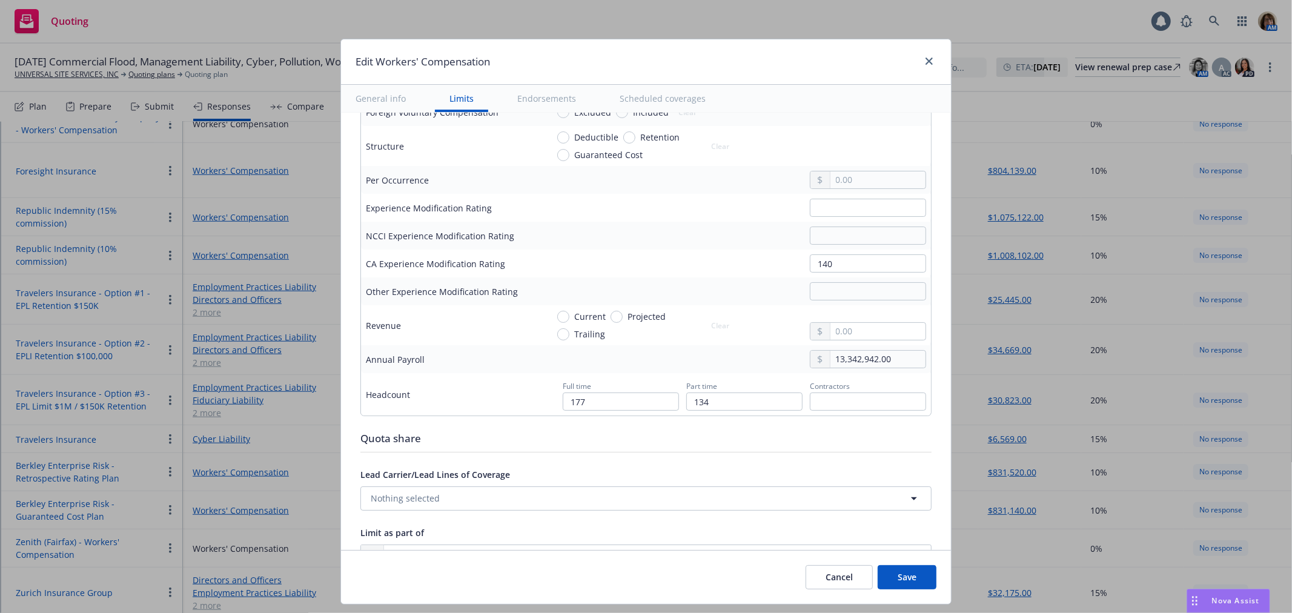
scroll to position [606, 0]
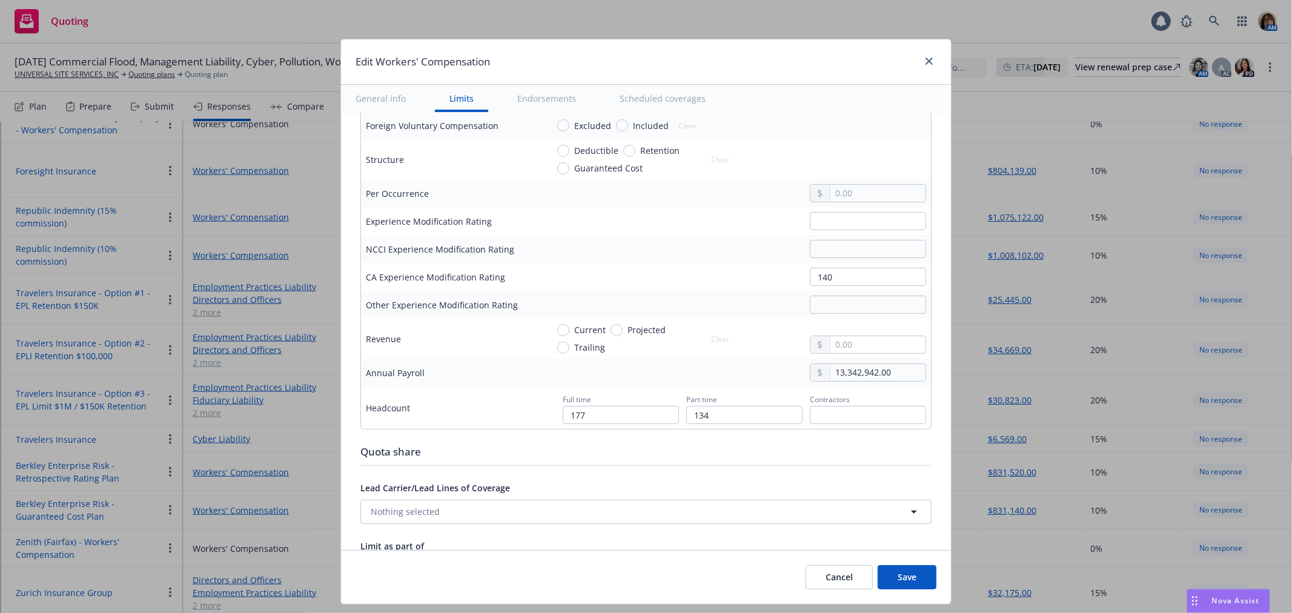
click at [918, 578] on button "Save" at bounding box center [907, 577] width 59 height 24
